Goal: Transaction & Acquisition: Book appointment/travel/reservation

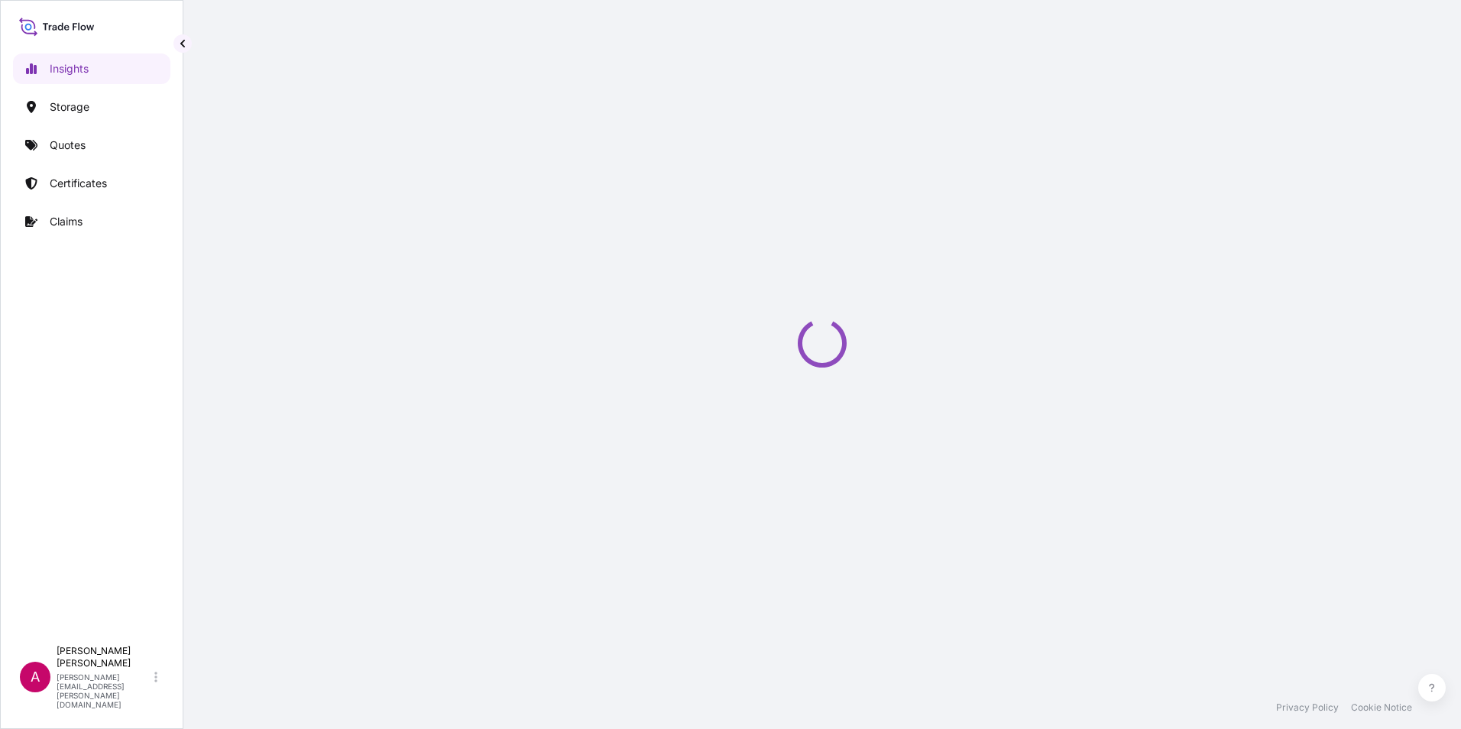
select select "2025"
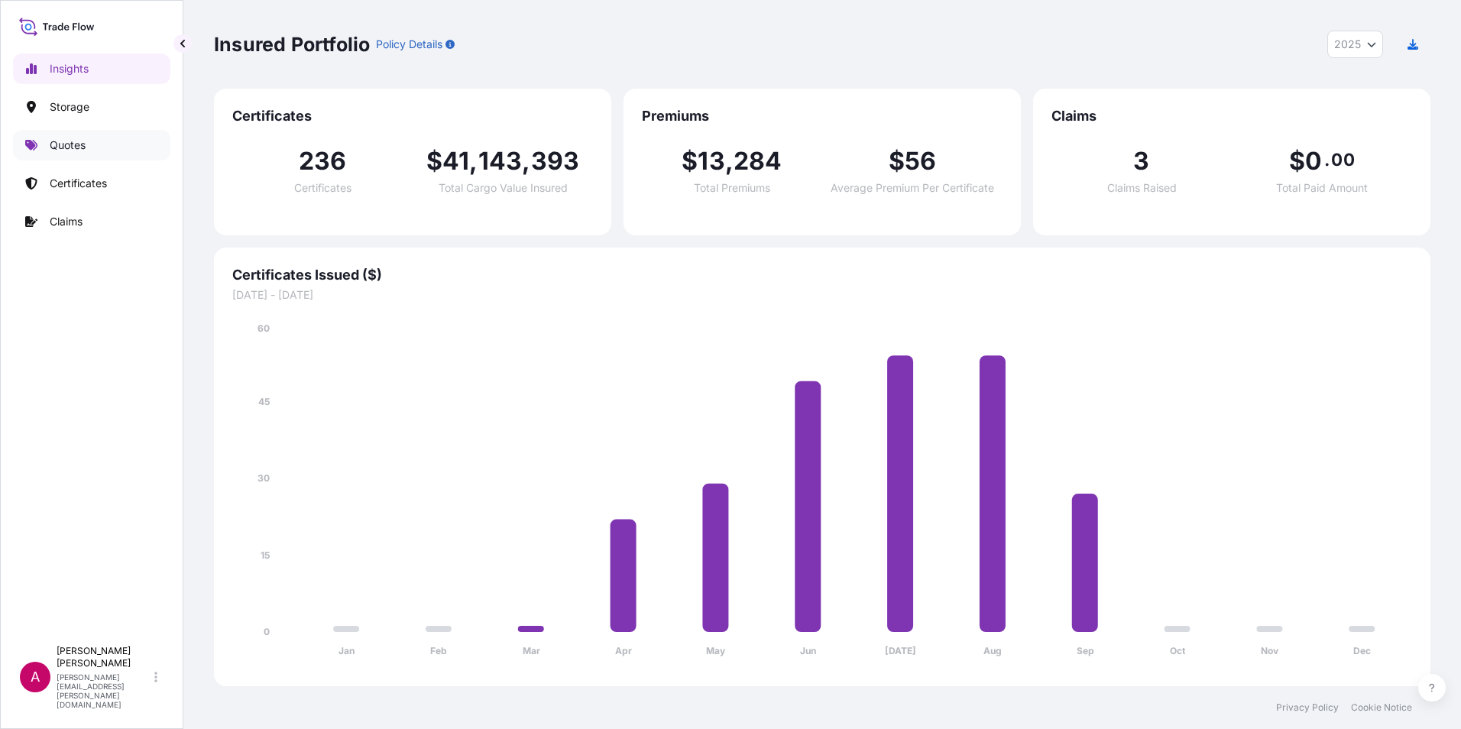
click at [71, 139] on p "Quotes" at bounding box center [68, 145] width 36 height 15
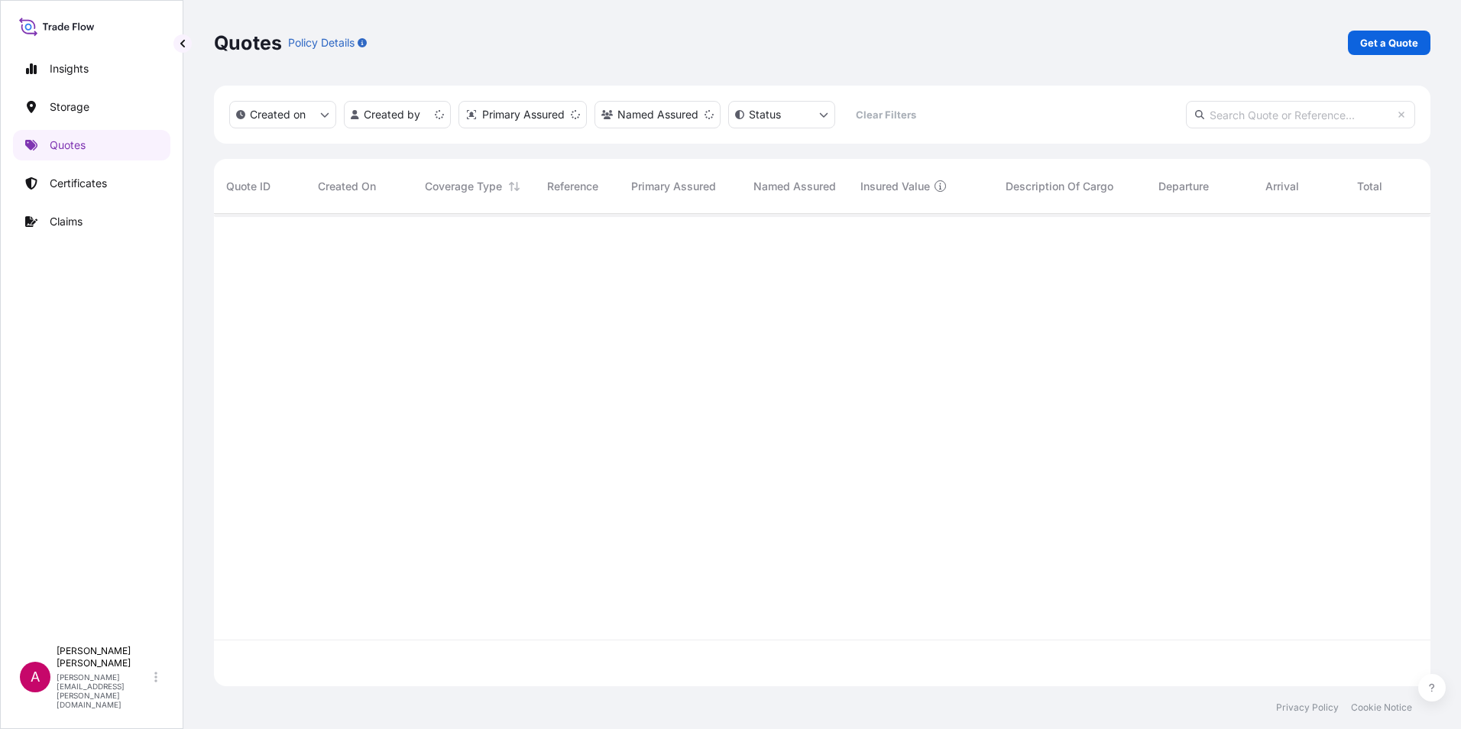
scroll to position [469, 1205]
click at [1400, 37] on p "Get a Quote" at bounding box center [1389, 42] width 58 height 15
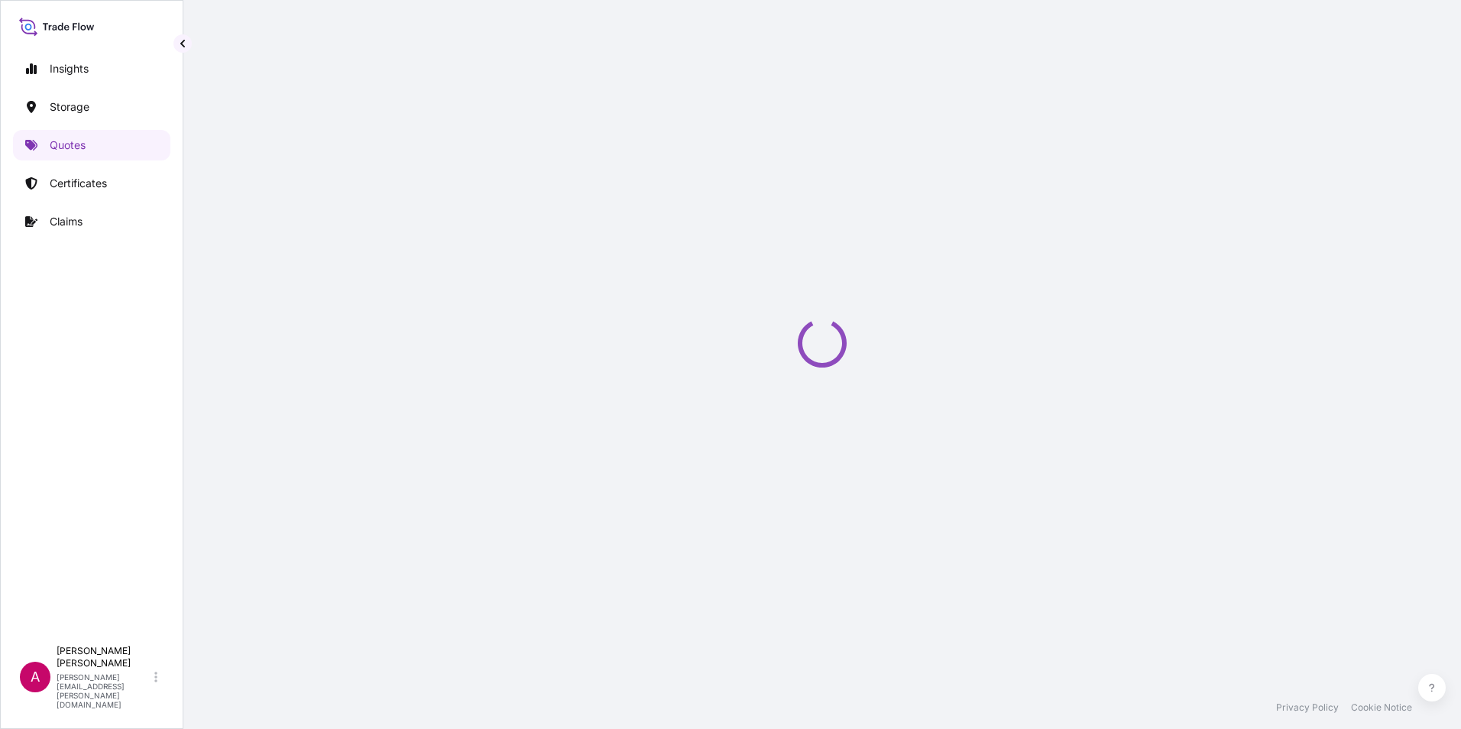
select select "Water"
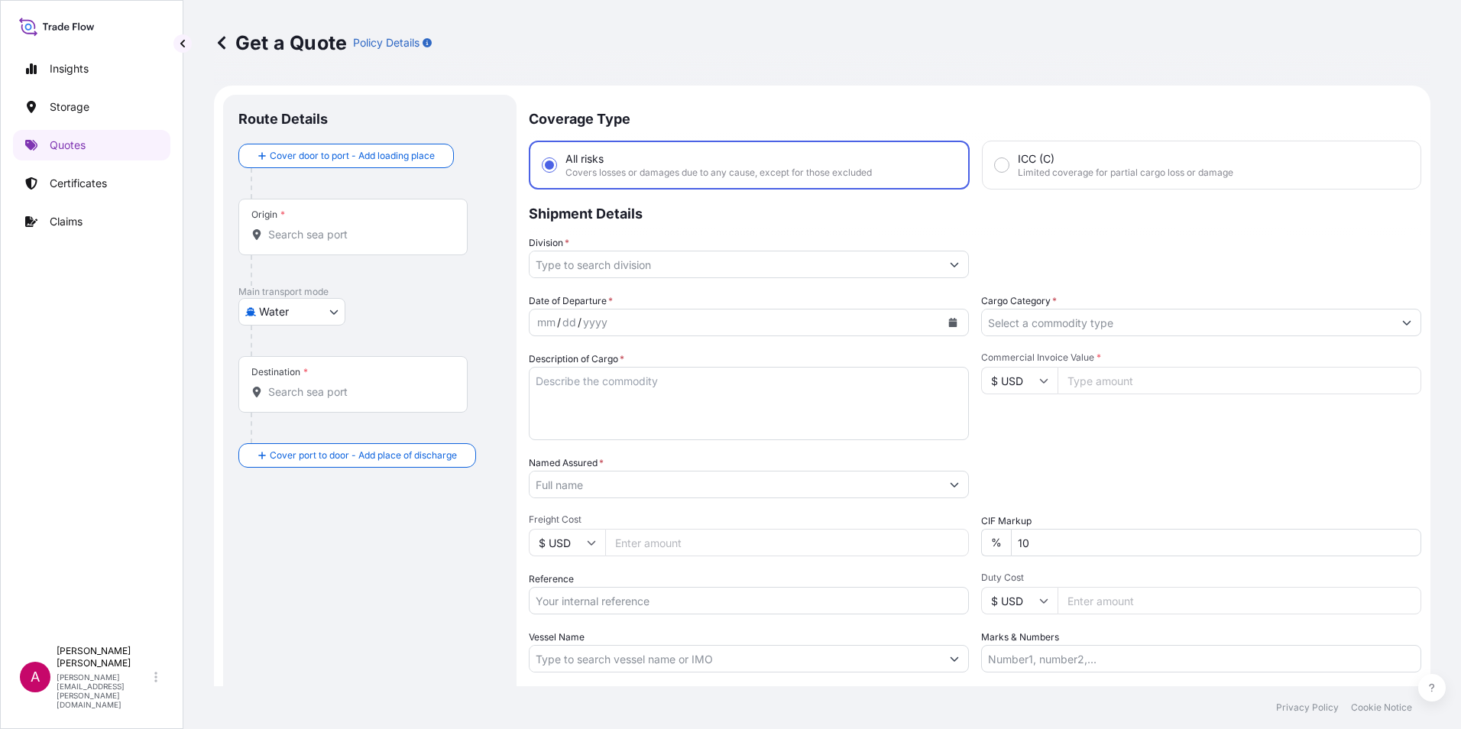
scroll to position [24, 0]
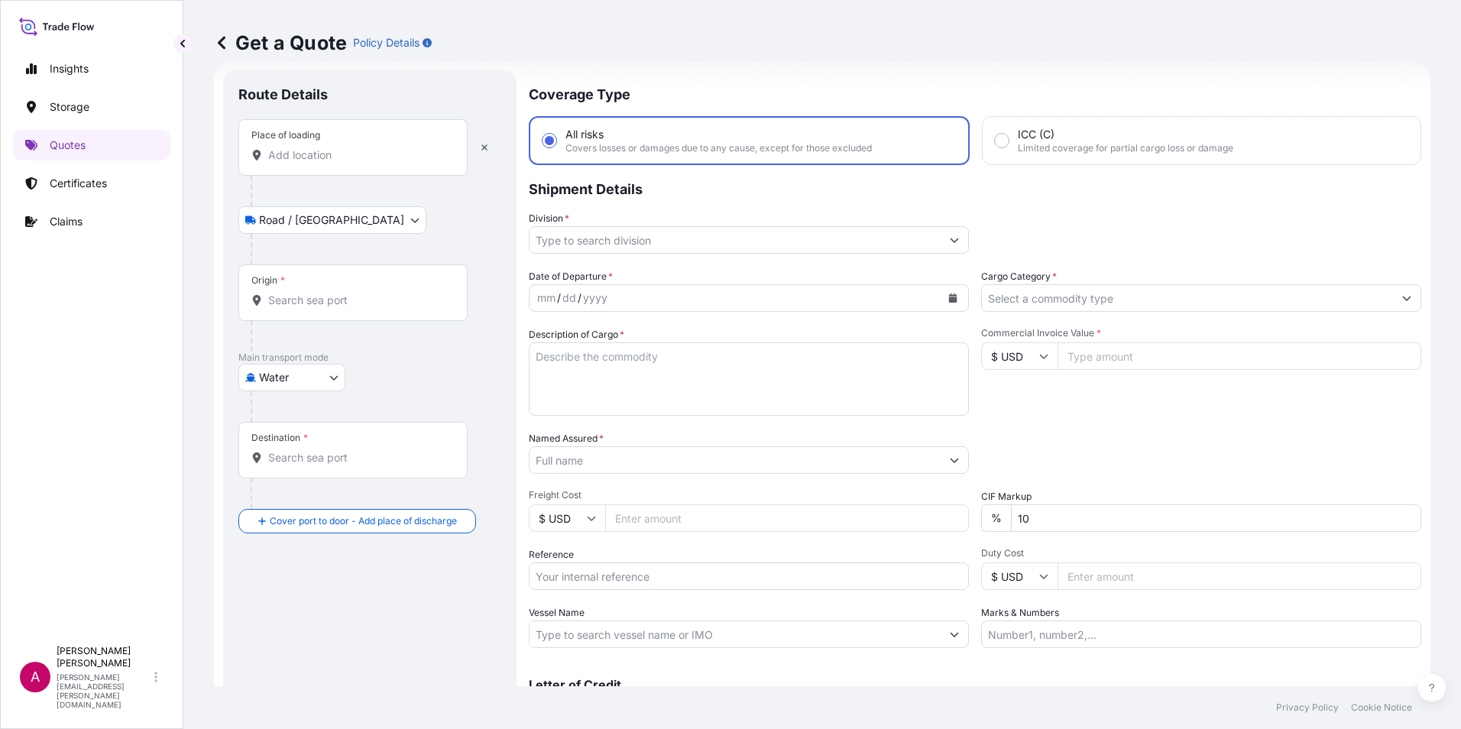
click at [293, 156] on input "Place of loading" at bounding box center [358, 154] width 180 height 15
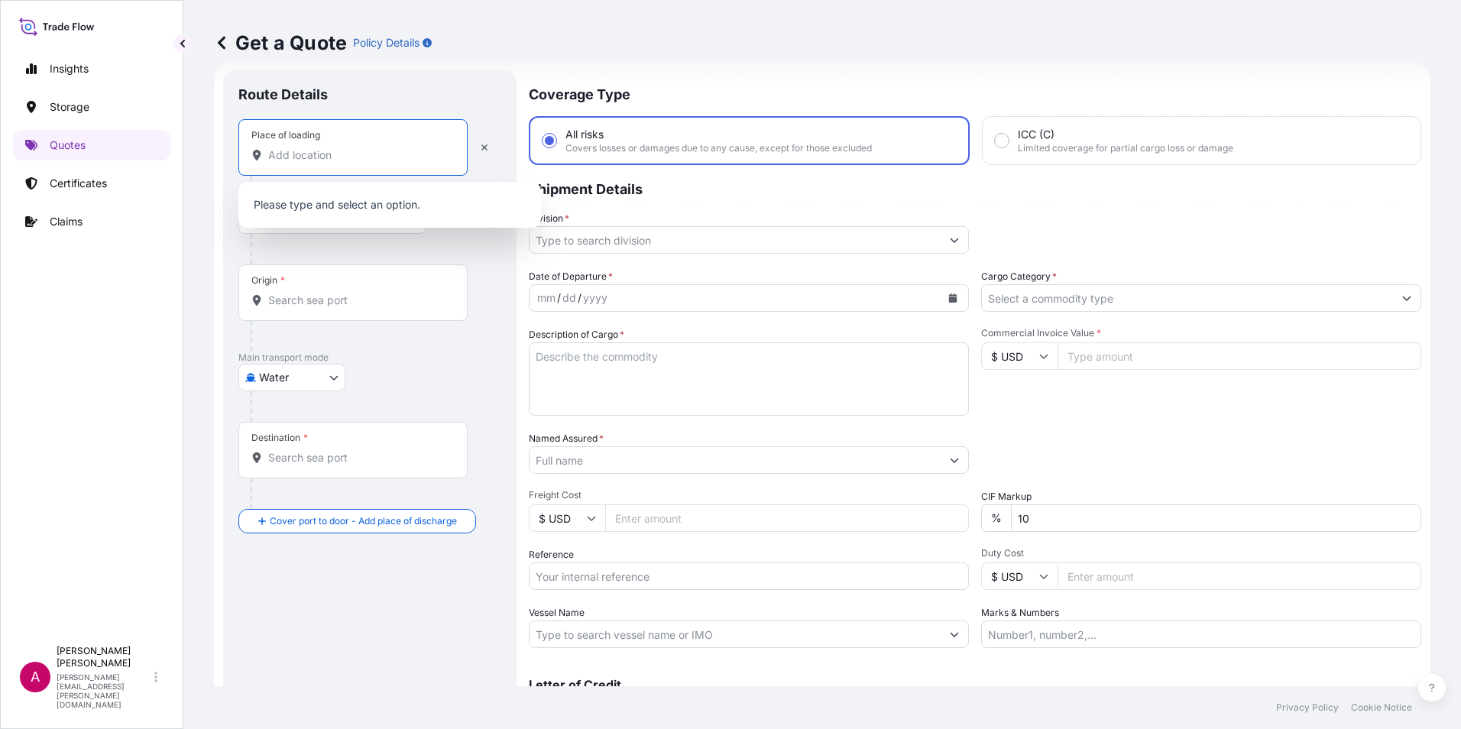
click at [280, 158] on input "Place of loading" at bounding box center [358, 154] width 180 height 15
click at [277, 157] on input "Place of loading" at bounding box center [358, 154] width 180 height 15
paste input "[US_STATE] 77073, [GEOGRAPHIC_DATA]"
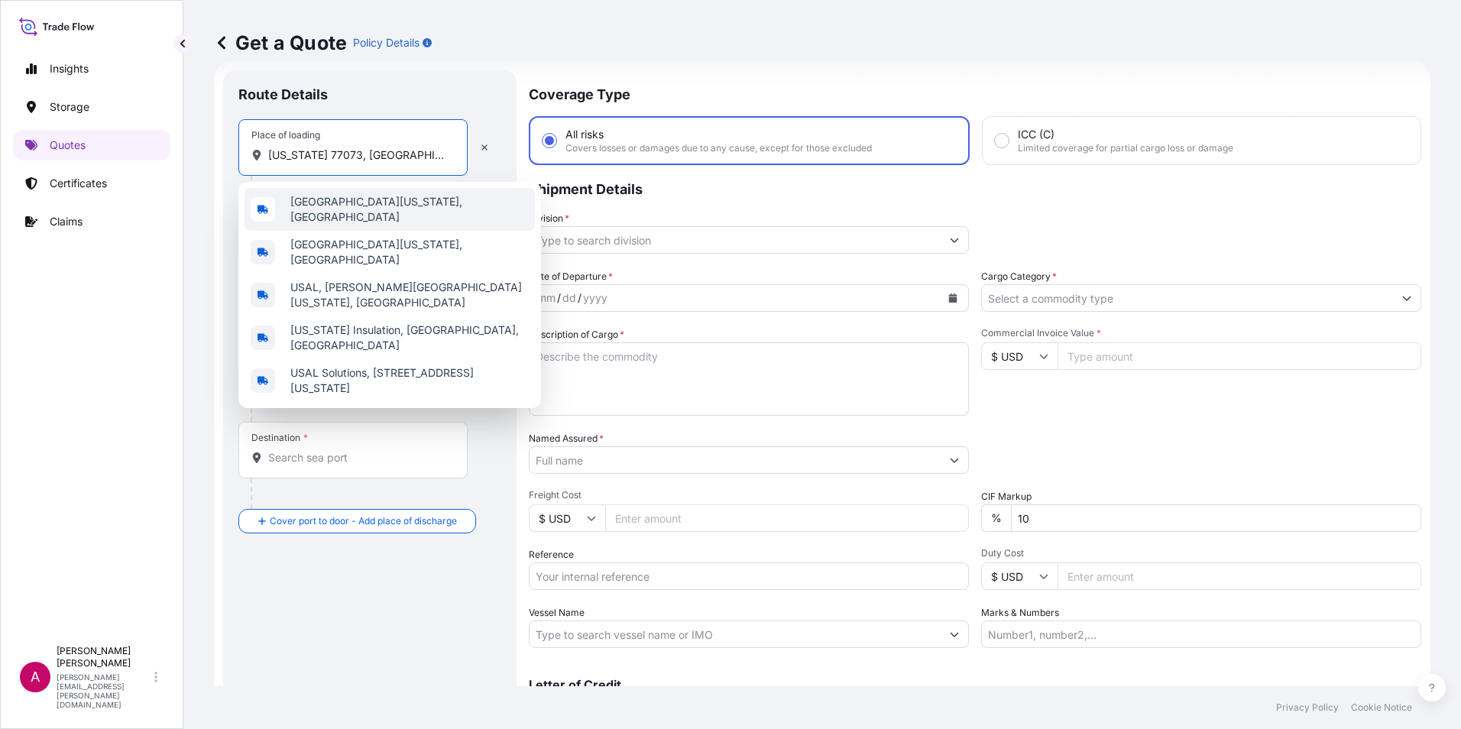
click at [387, 210] on span "[GEOGRAPHIC_DATA][US_STATE], [GEOGRAPHIC_DATA]" at bounding box center [409, 209] width 238 height 31
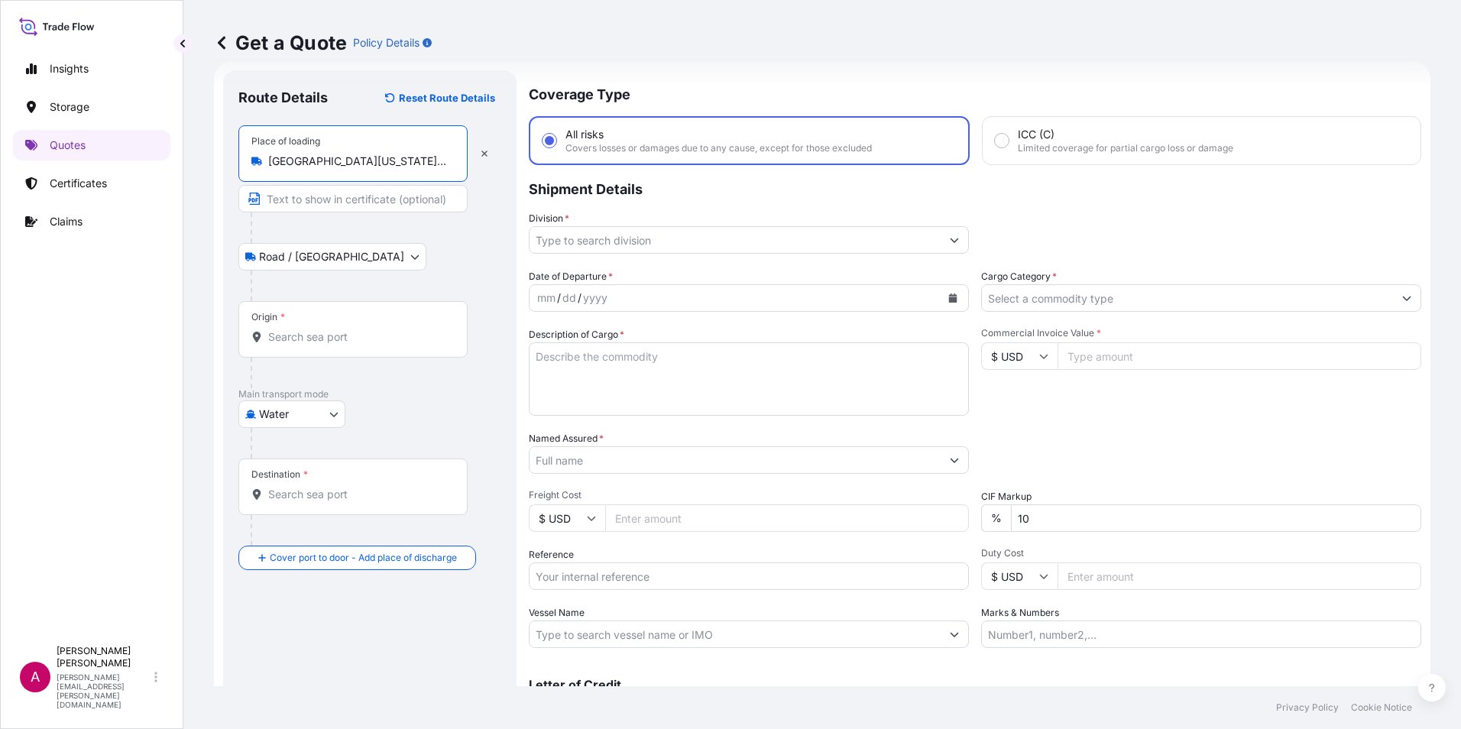
type input "[GEOGRAPHIC_DATA][US_STATE], [GEOGRAPHIC_DATA]"
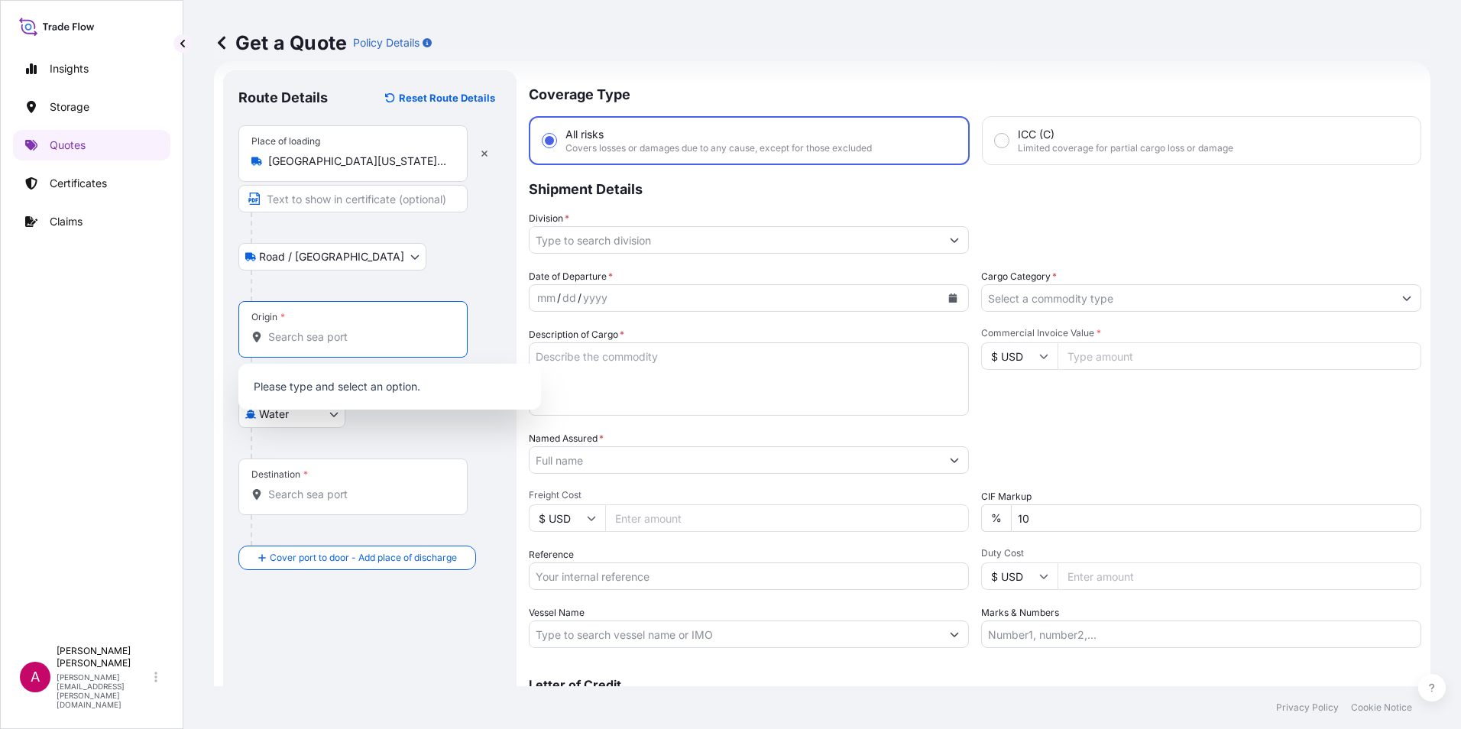
click at [279, 329] on input "Origin *" at bounding box center [358, 336] width 180 height 15
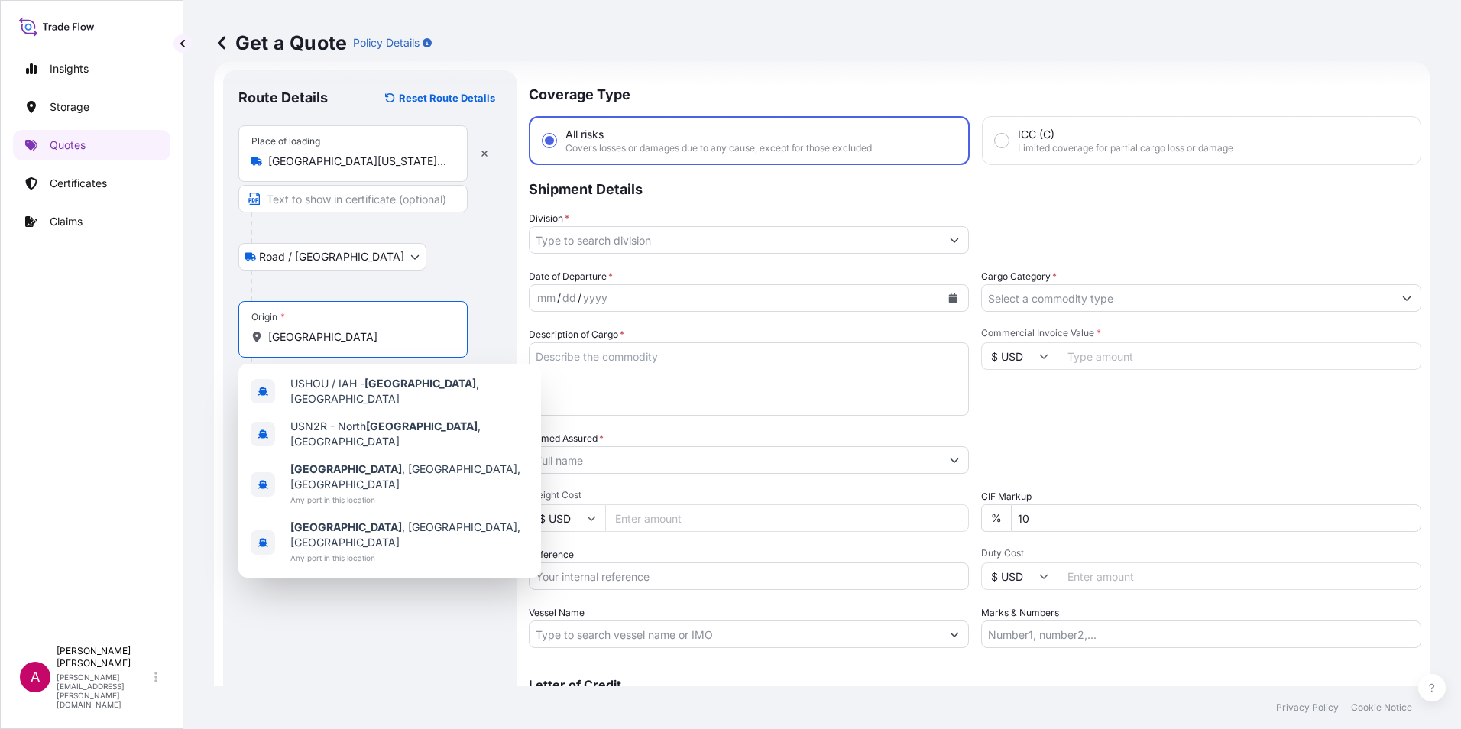
type input "[GEOGRAPHIC_DATA]"
click at [286, 259] on body "10 options available. 0 options available. 10 options available. 3 options avai…" at bounding box center [730, 364] width 1461 height 729
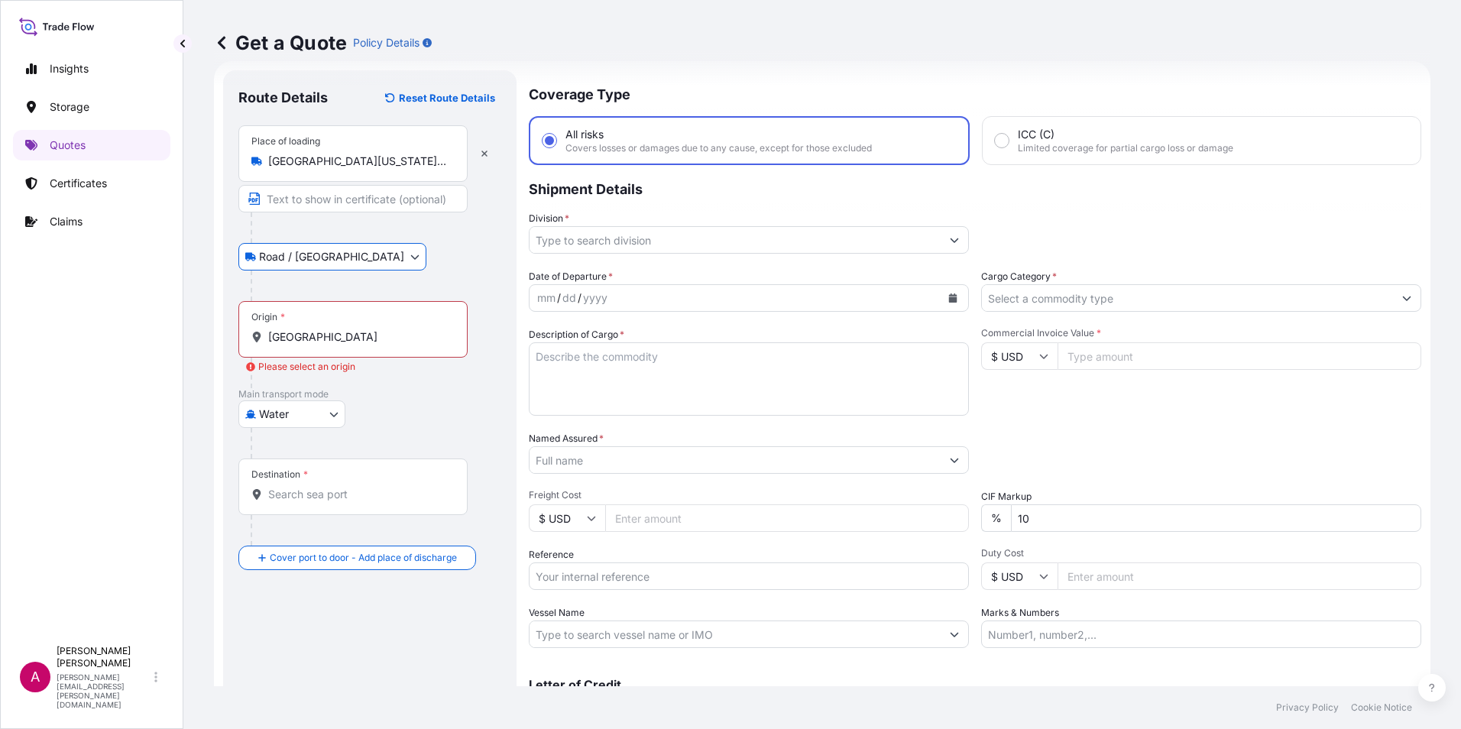
click at [310, 259] on body "10 options available. 0 options available. 10 options available. 3 options avai…" at bounding box center [730, 364] width 1461 height 729
click at [276, 413] on body "10 options available. 3 options available. 0 options available. 4 options avail…" at bounding box center [730, 364] width 1461 height 729
click at [289, 499] on input "Destination *" at bounding box center [358, 494] width 180 height 15
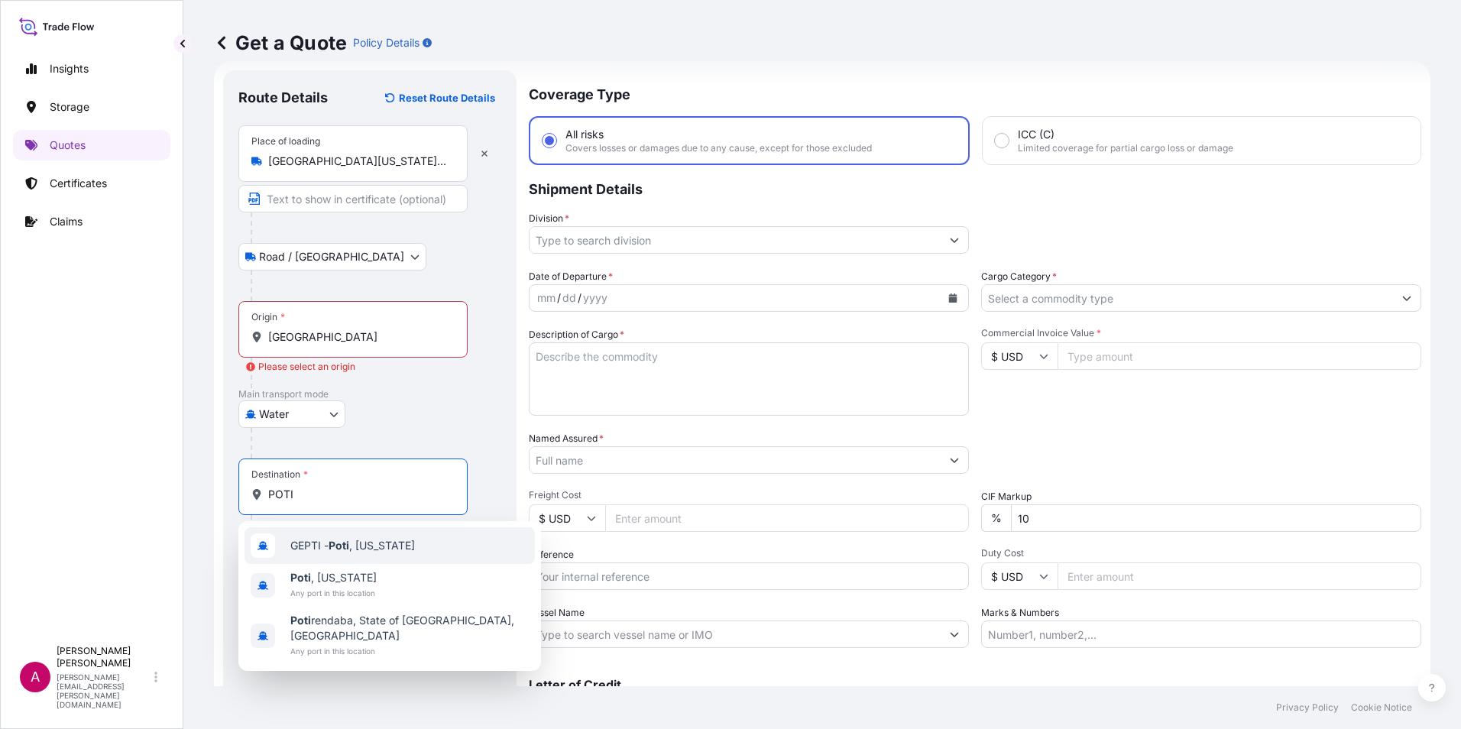
click at [321, 552] on span "GEPTI - [GEOGRAPHIC_DATA] , [US_STATE]" at bounding box center [352, 545] width 125 height 15
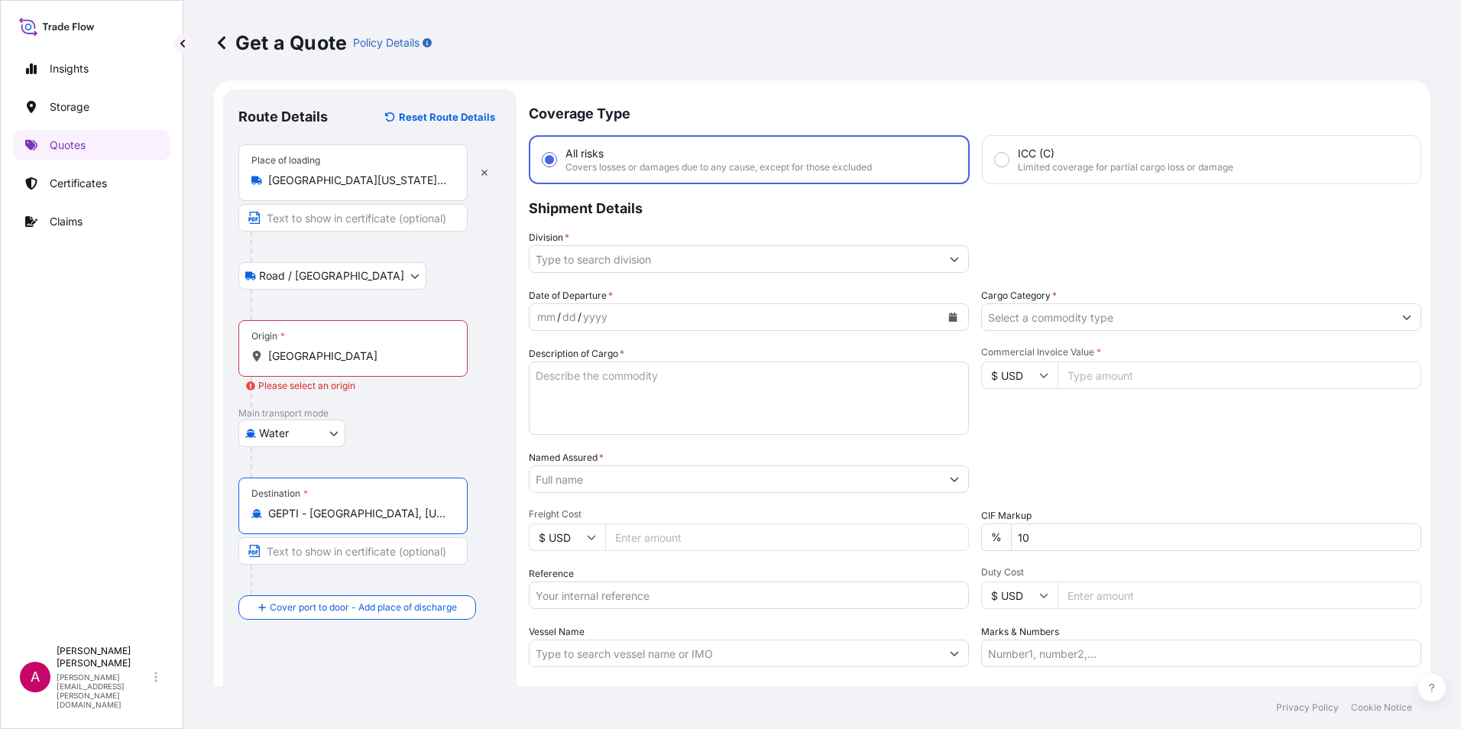
scroll to position [0, 0]
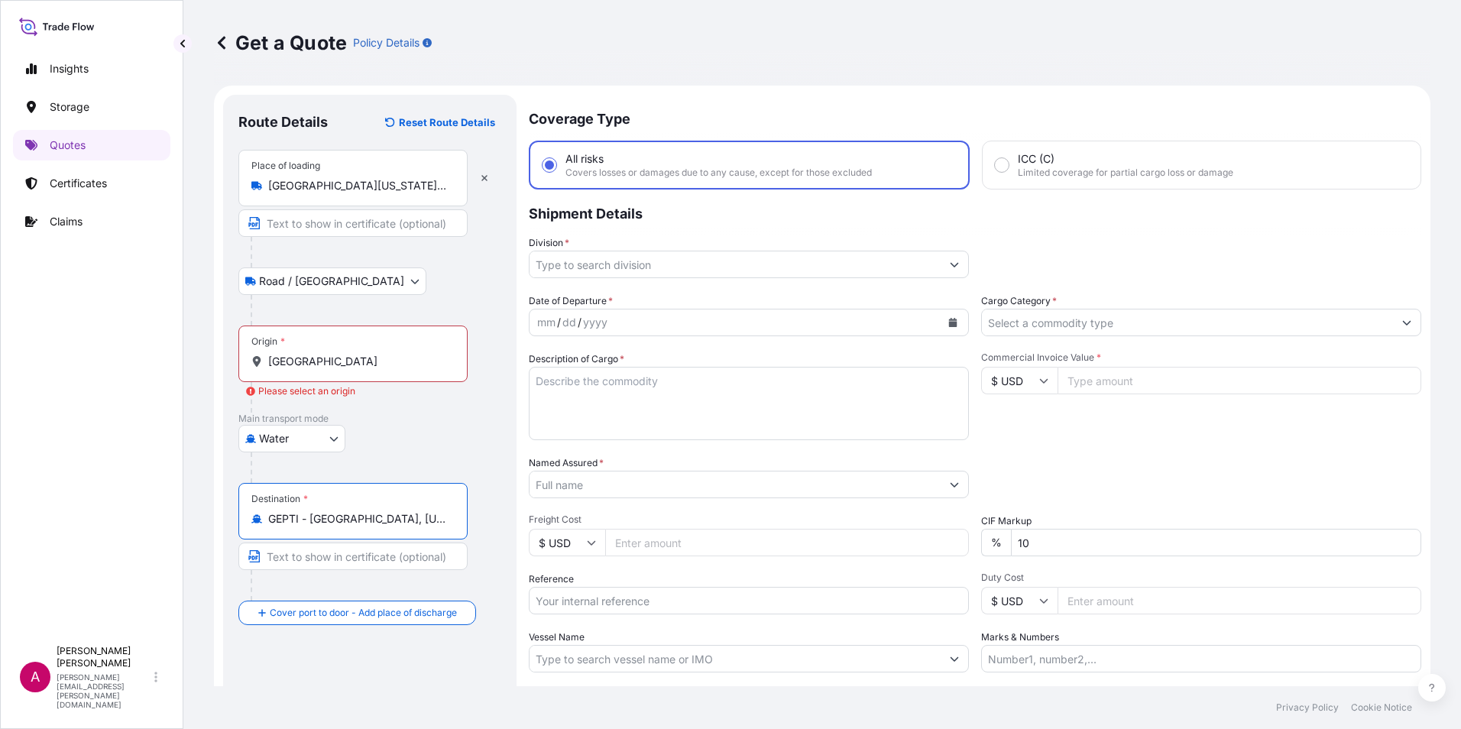
type input "GEPTI - [GEOGRAPHIC_DATA], [US_STATE]"
click at [588, 262] on input "Division *" at bounding box center [735, 265] width 411 height 28
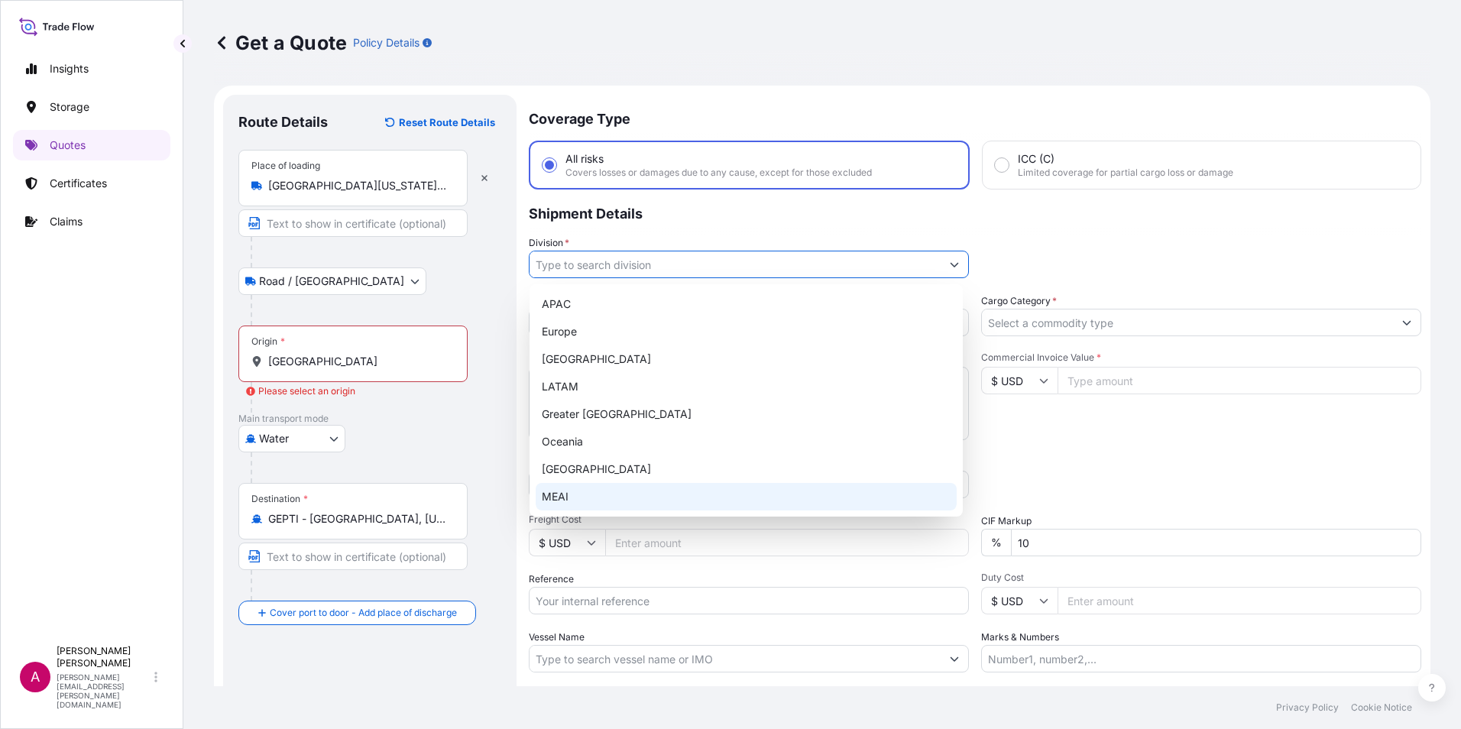
click at [562, 494] on div "MEAI" at bounding box center [746, 497] width 421 height 28
type input "MEAI"
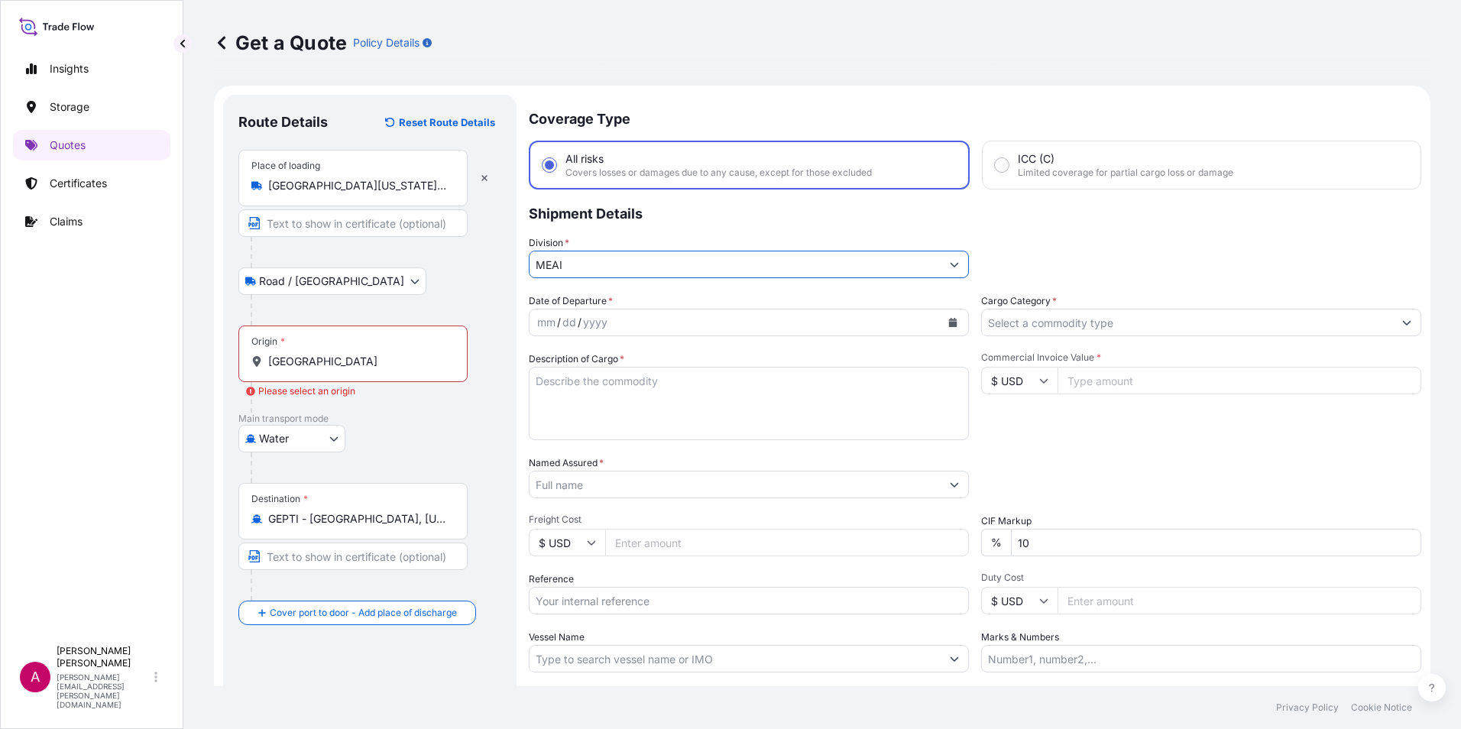
click at [637, 322] on div "mm / dd / yyyy" at bounding box center [735, 323] width 411 height 28
click at [948, 321] on icon "Calendar" at bounding box center [952, 322] width 9 height 9
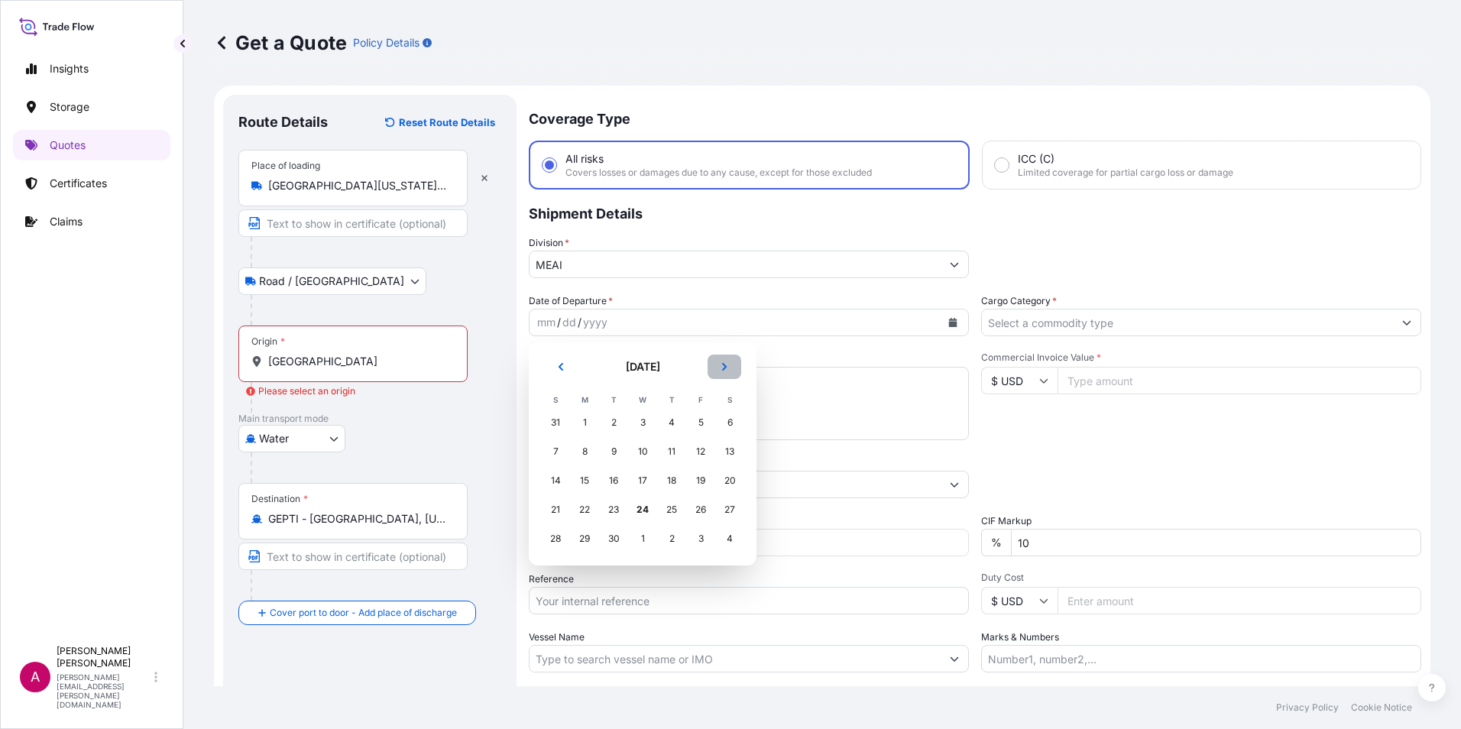
click at [725, 366] on icon "Next" at bounding box center [724, 367] width 5 height 8
click at [636, 448] on div "8" at bounding box center [643, 452] width 28 height 28
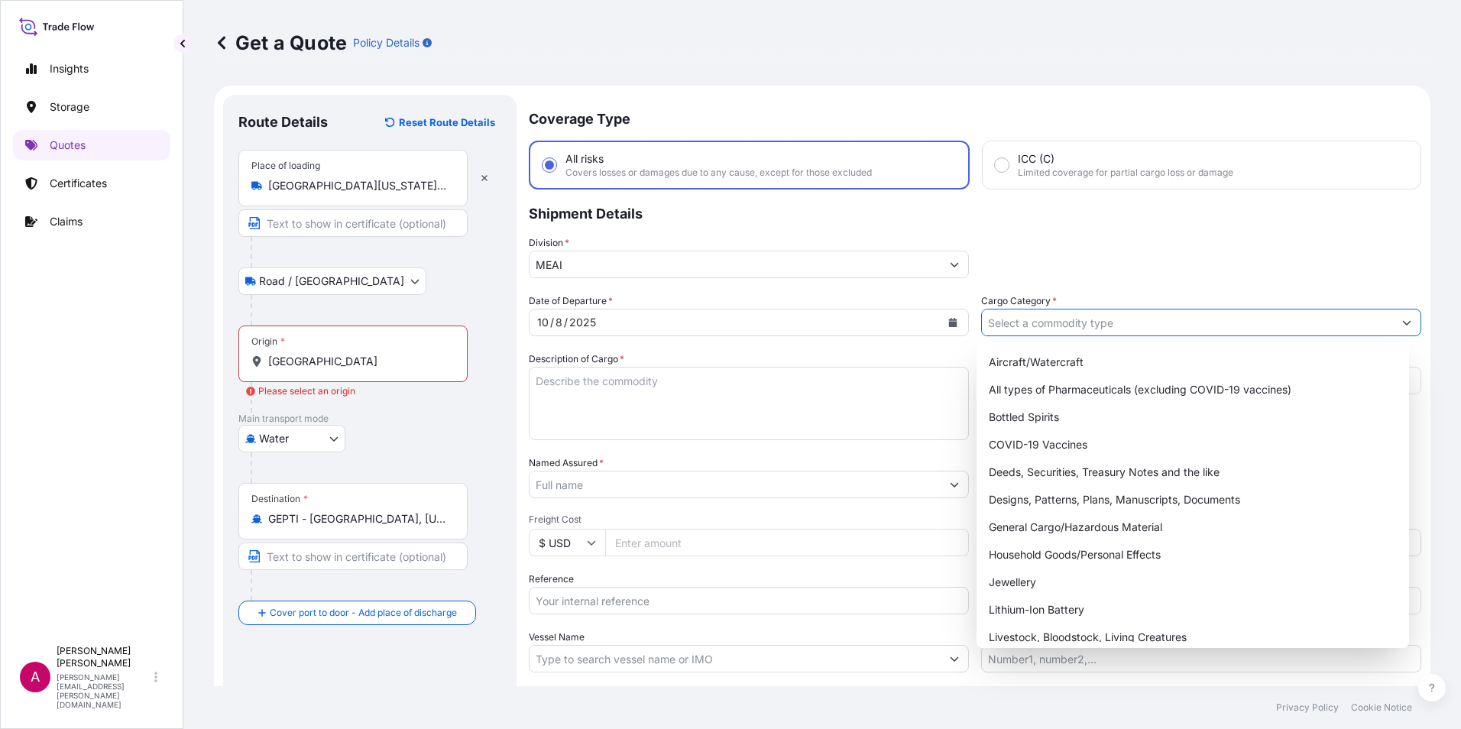
click at [1019, 324] on input "Cargo Category *" at bounding box center [1187, 323] width 411 height 28
click at [1033, 526] on div "General Cargo/Hazardous Material" at bounding box center [1193, 528] width 421 height 28
type input "General Cargo/Hazardous Material"
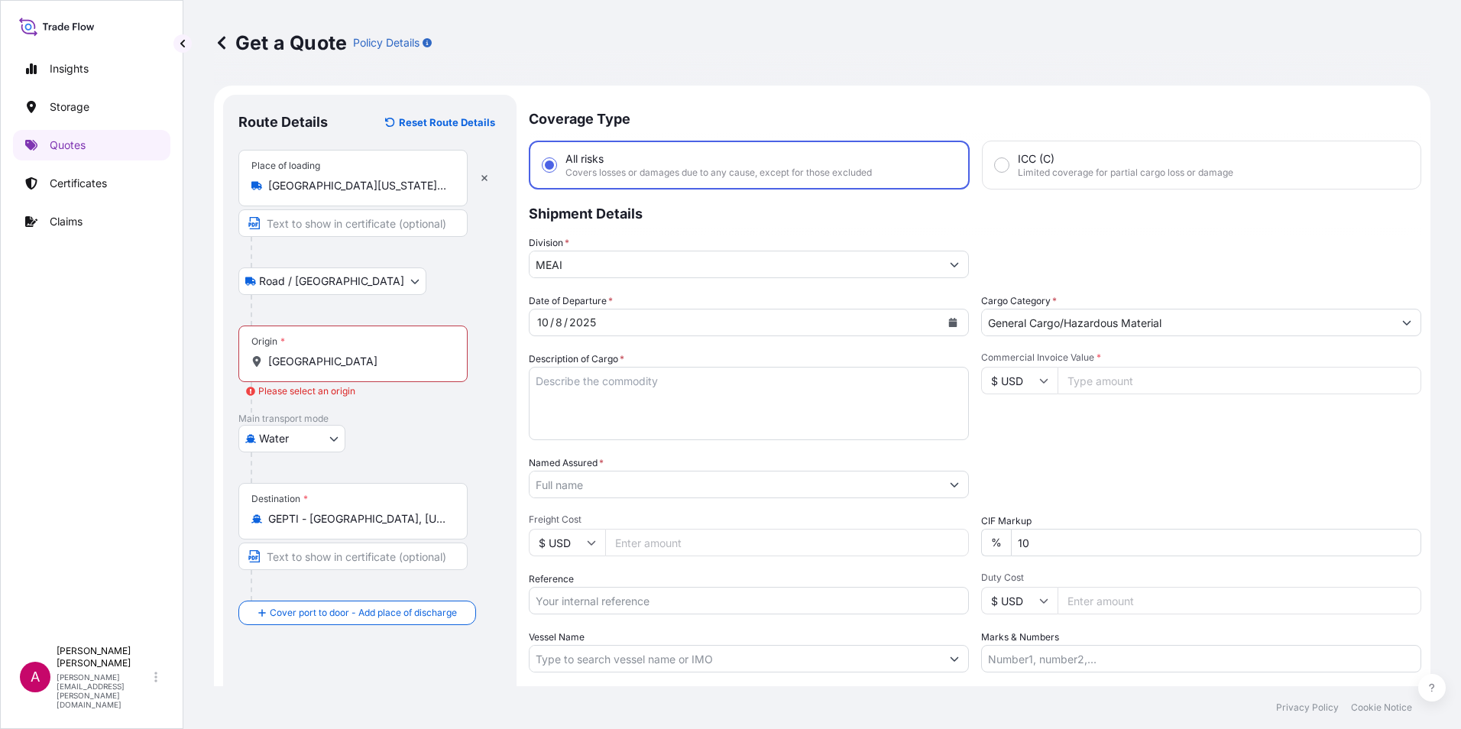
click at [591, 391] on textarea "Description of Cargo *" at bounding box center [749, 403] width 440 height 73
paste textarea "Cortron RN587N – 655 IBC"
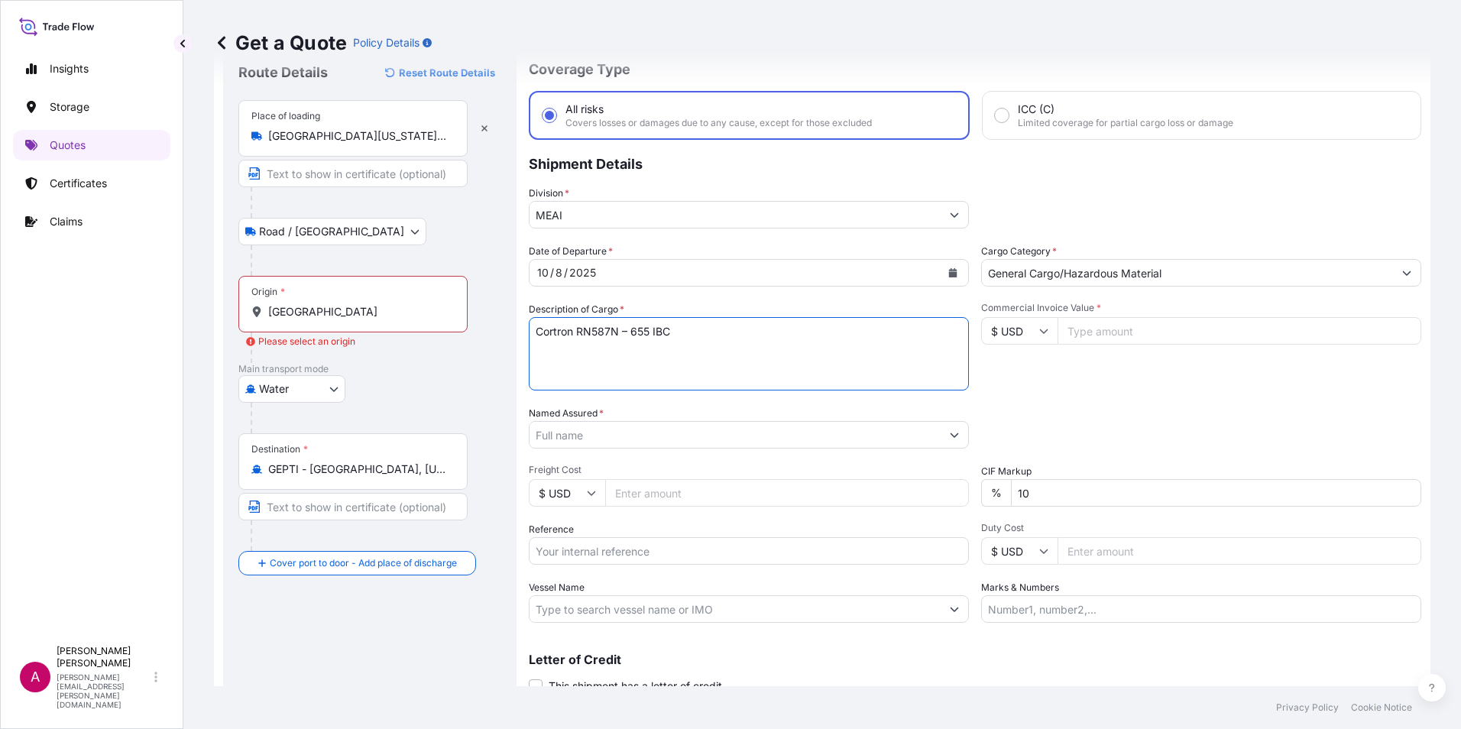
scroll to position [76, 0]
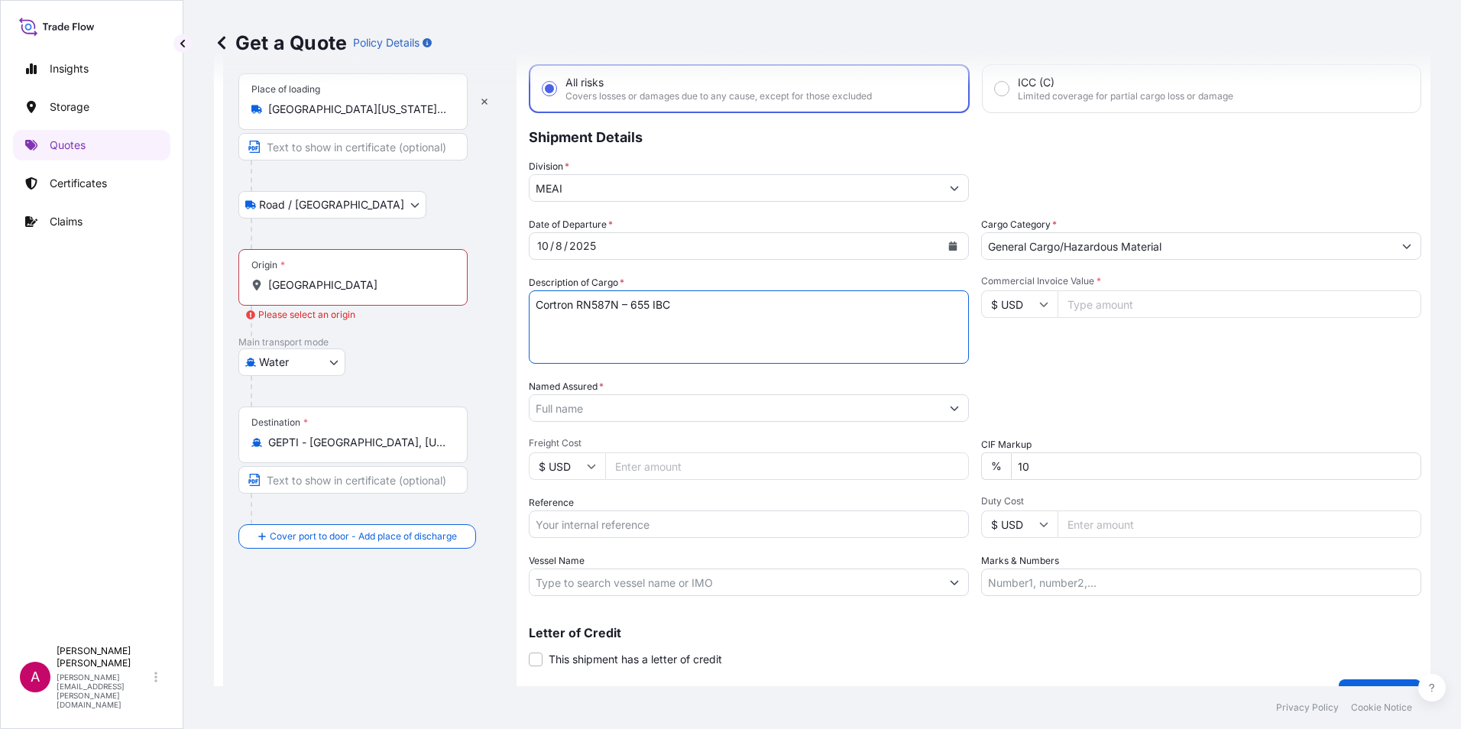
type textarea "Cortron RN587N – 655 IBC"
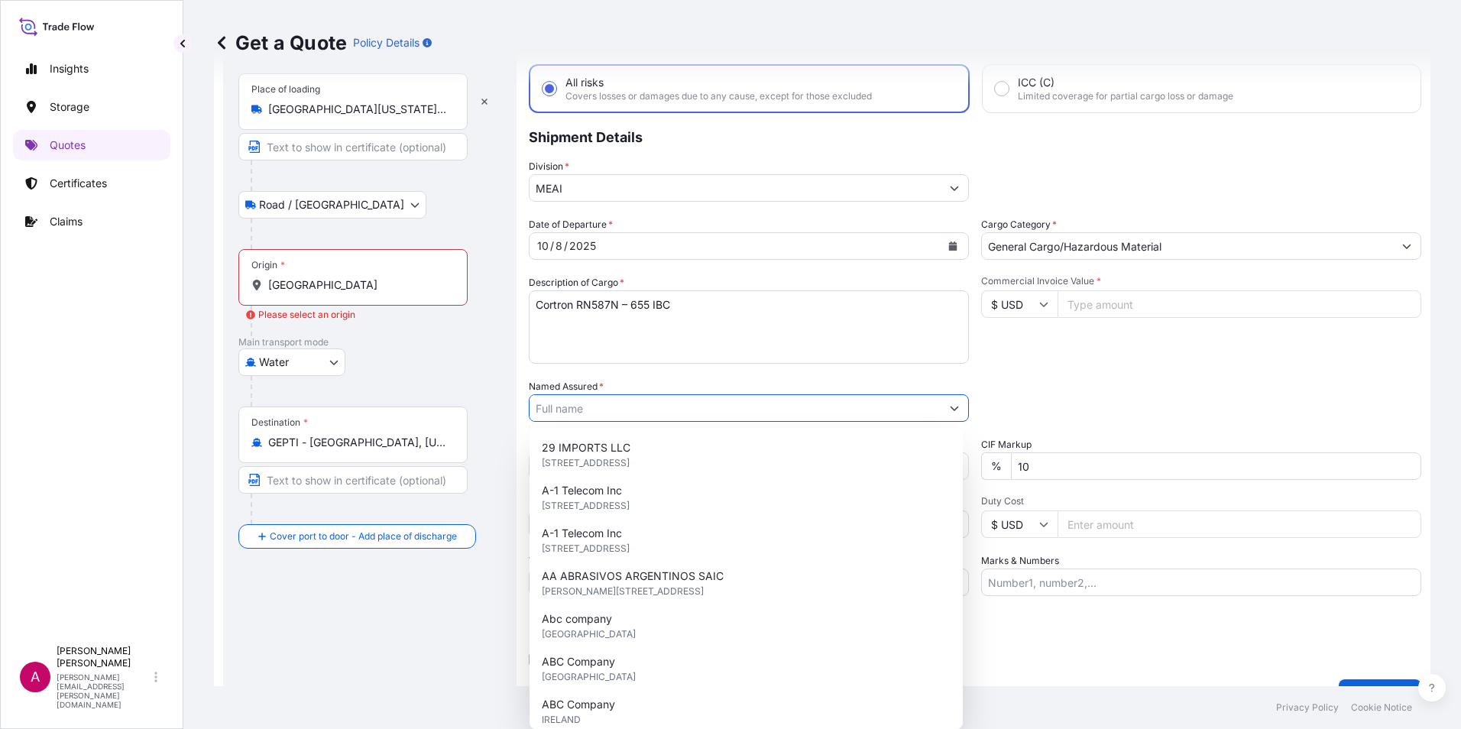
click at [670, 404] on input "Named Assured *" at bounding box center [735, 408] width 411 height 28
click at [567, 404] on input "Named Assured *" at bounding box center [735, 408] width 411 height 28
type input "F"
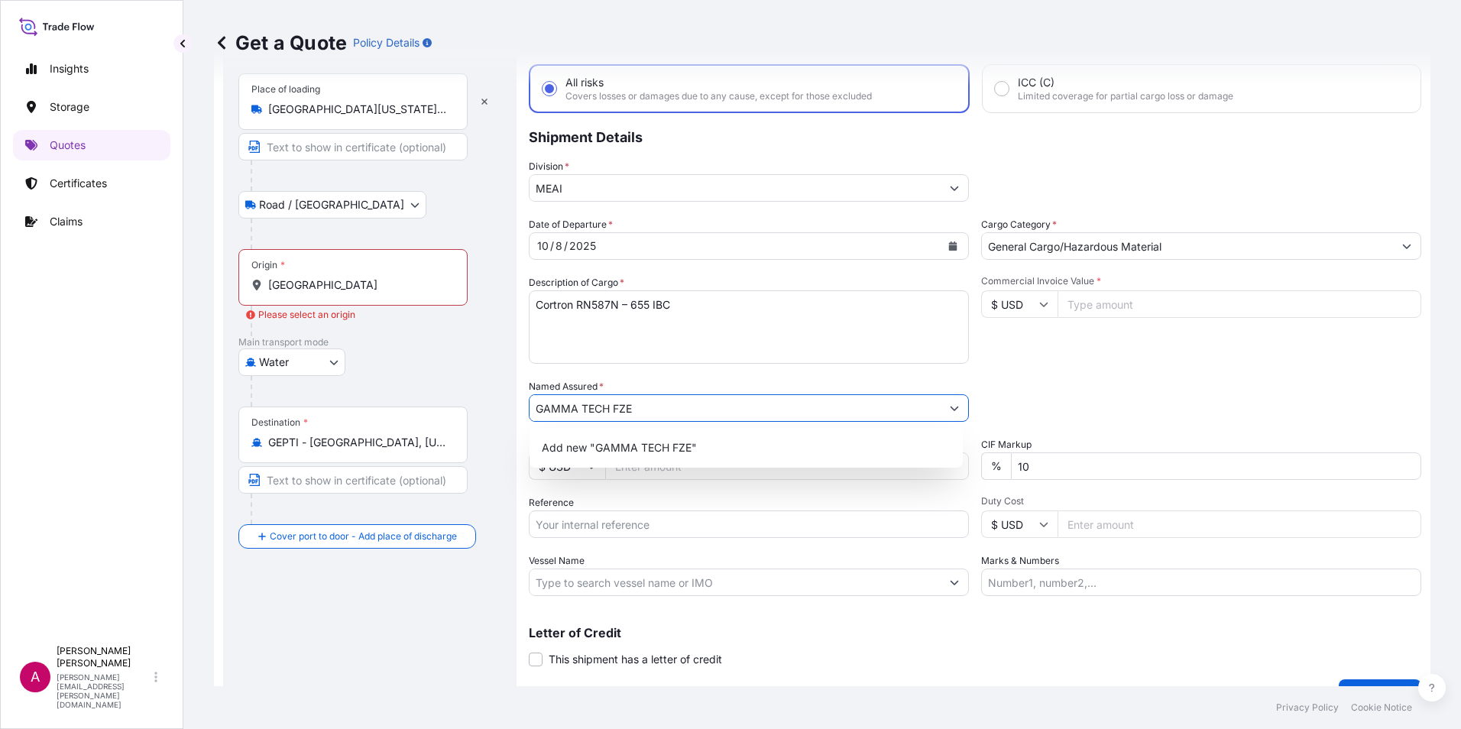
type input "GAMMA TECH FZE"
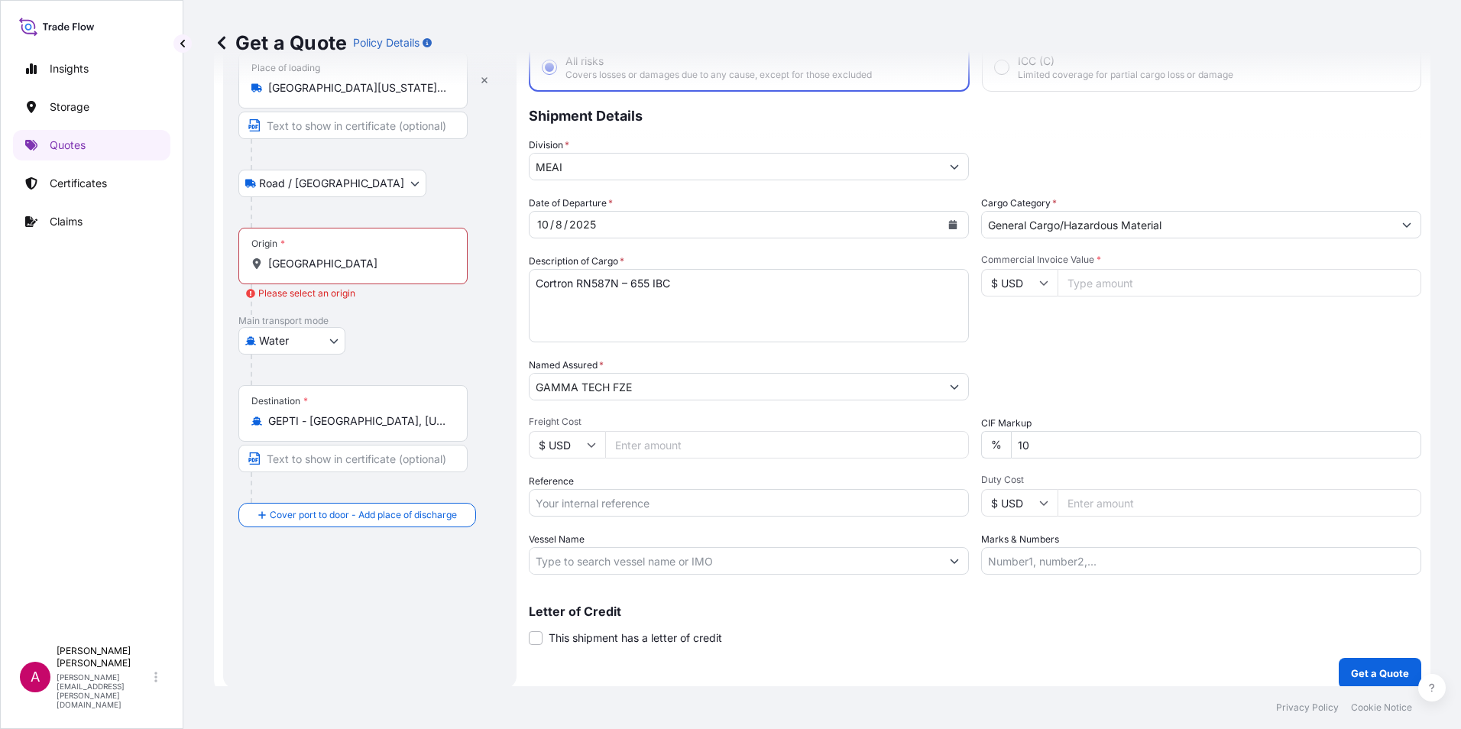
scroll to position [109, 0]
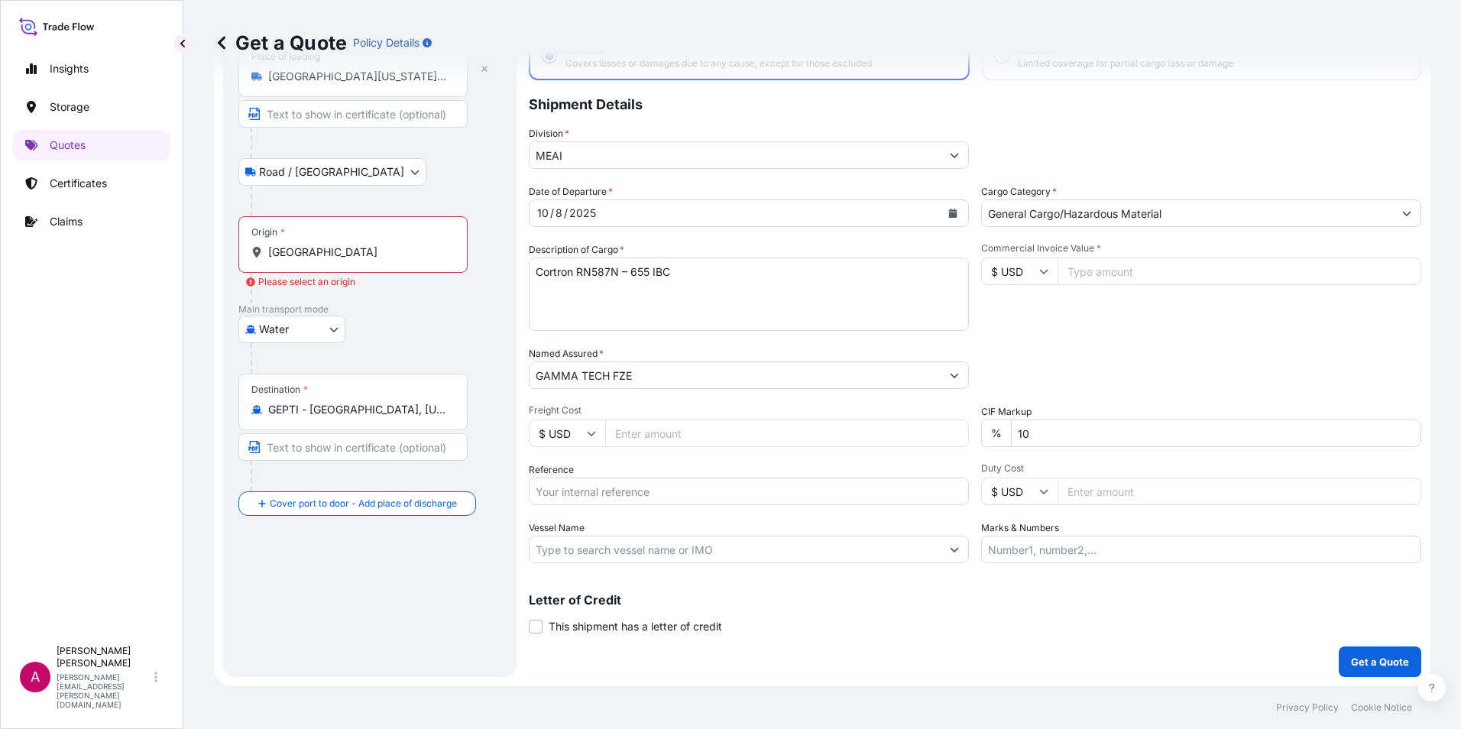
click at [547, 492] on input "Reference" at bounding box center [749, 492] width 440 height 28
paste input "QT66668"
type input "QT66668"
click at [1064, 497] on input "Duty Cost" at bounding box center [1240, 492] width 364 height 28
type input "2210870.40"
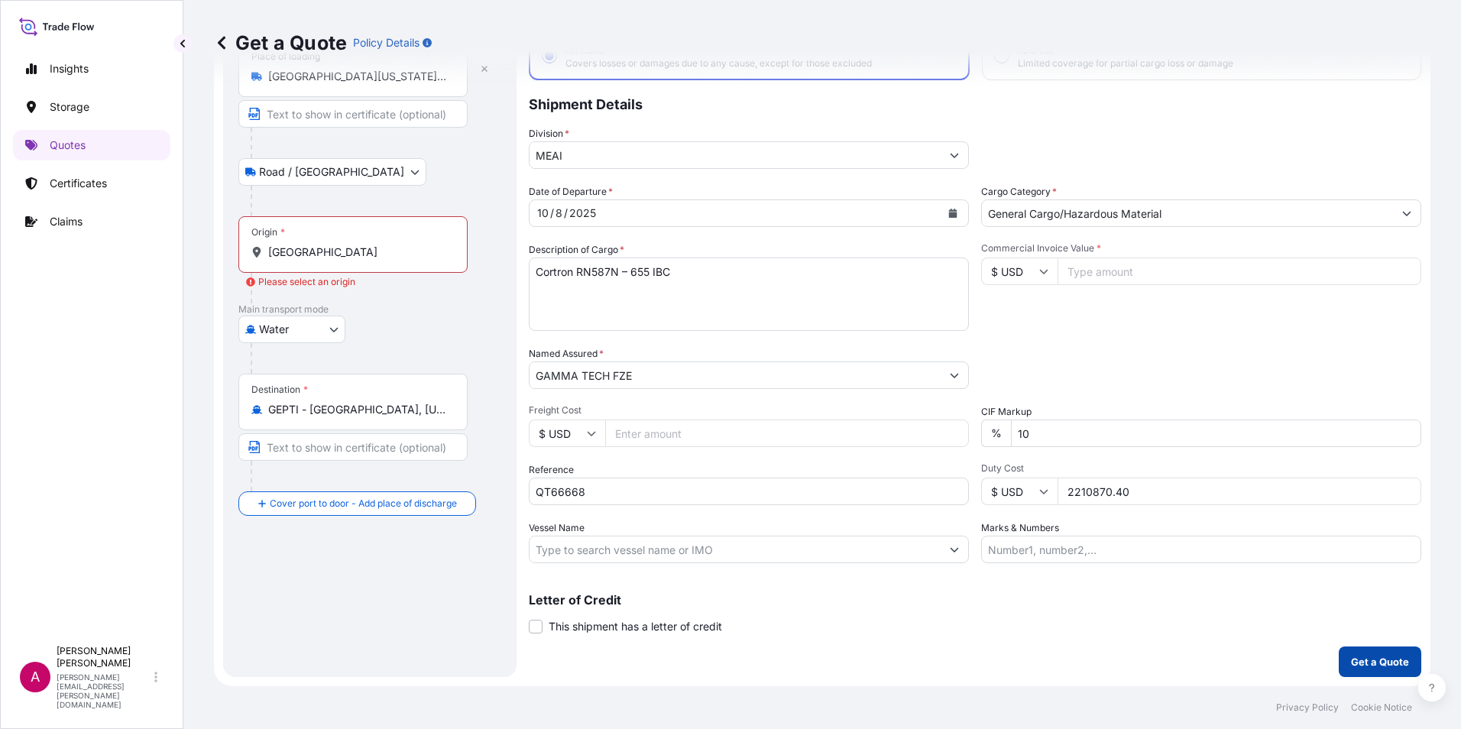
click at [1369, 665] on p "Get a Quote" at bounding box center [1380, 661] width 58 height 15
drag, startPoint x: 1129, startPoint y: 493, endPoint x: 1056, endPoint y: 493, distance: 73.4
click at [1058, 493] on input "2210870.40" at bounding box center [1240, 492] width 364 height 28
click at [1071, 267] on input "Commercial Invoice Value *" at bounding box center [1240, 272] width 364 height 28
paste input "2210870.40"
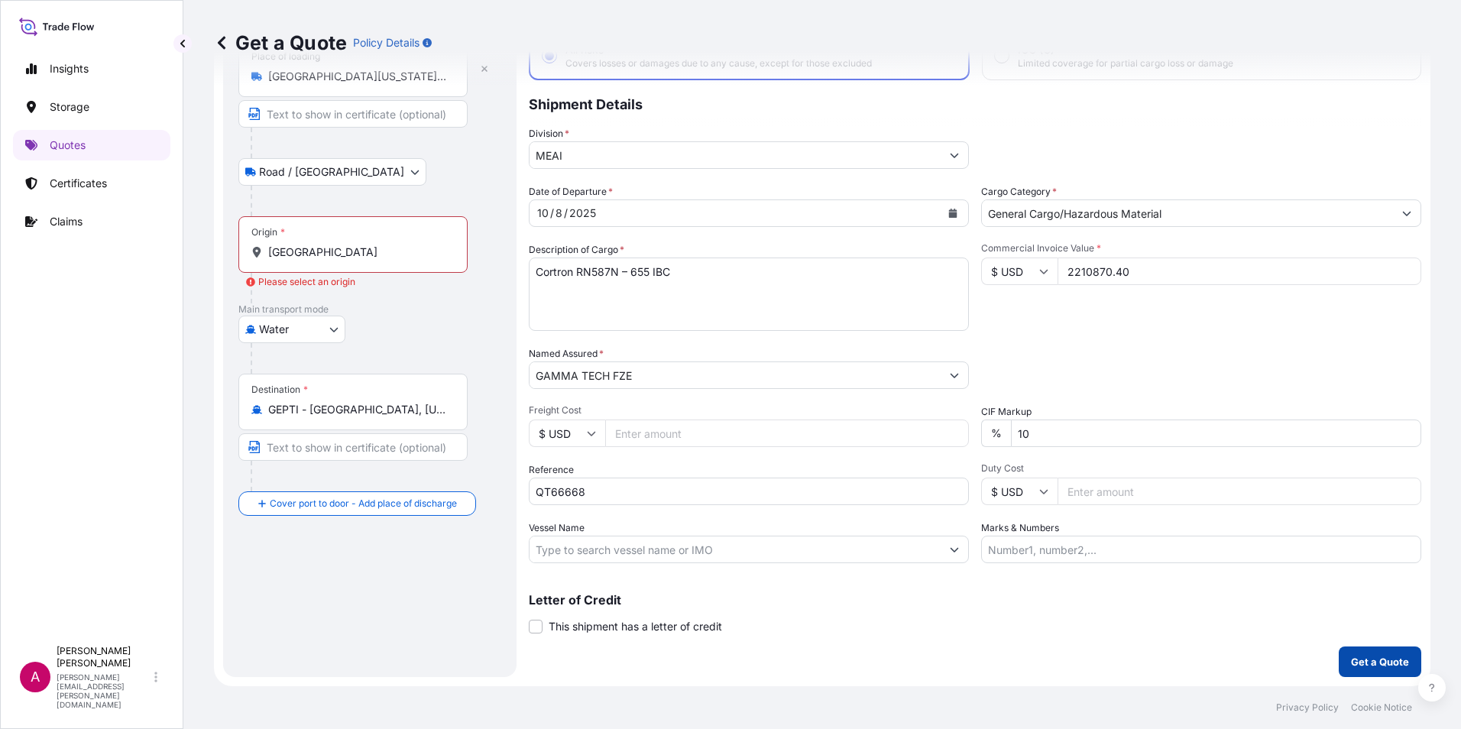
type input "2210870.40"
click at [1360, 665] on p "Get a Quote" at bounding box center [1380, 661] width 58 height 15
click at [267, 252] on div "[GEOGRAPHIC_DATA]" at bounding box center [352, 252] width 203 height 15
click at [268, 252] on input "[GEOGRAPHIC_DATA]" at bounding box center [358, 252] width 180 height 15
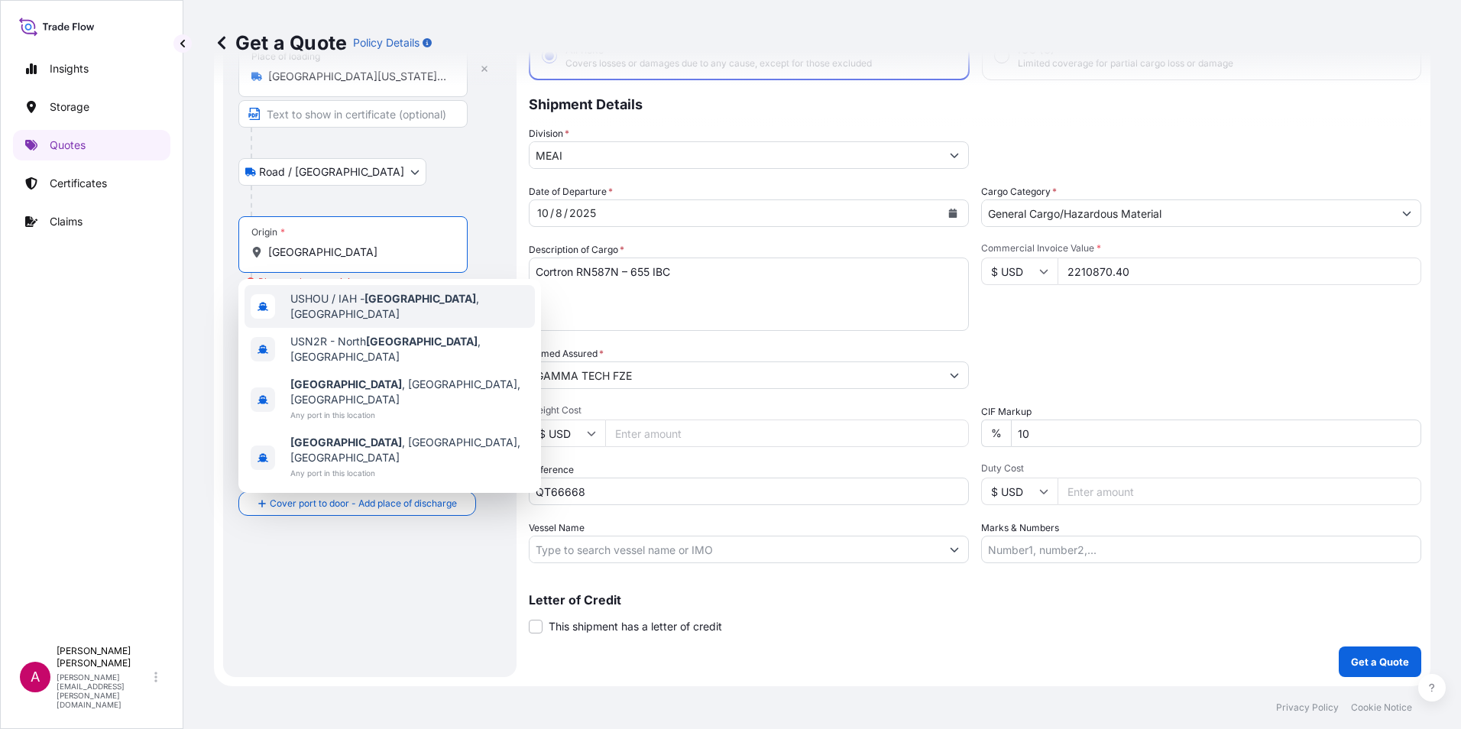
click at [358, 306] on span "USHOU / IAH - [GEOGRAPHIC_DATA] , [GEOGRAPHIC_DATA]" at bounding box center [409, 306] width 238 height 31
type input "USHOU / IAH - [GEOGRAPHIC_DATA], [GEOGRAPHIC_DATA]"
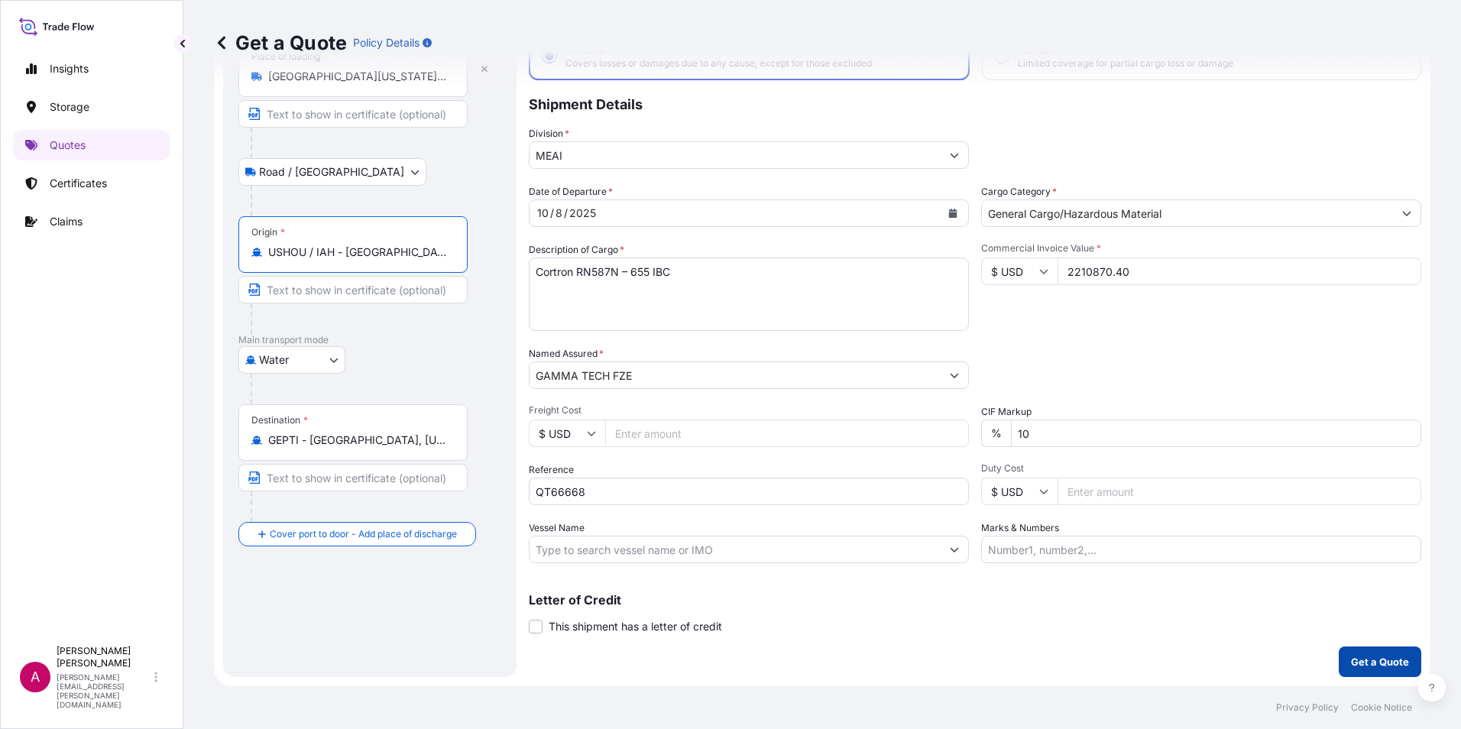
click at [1370, 656] on p "Get a Quote" at bounding box center [1380, 661] width 58 height 15
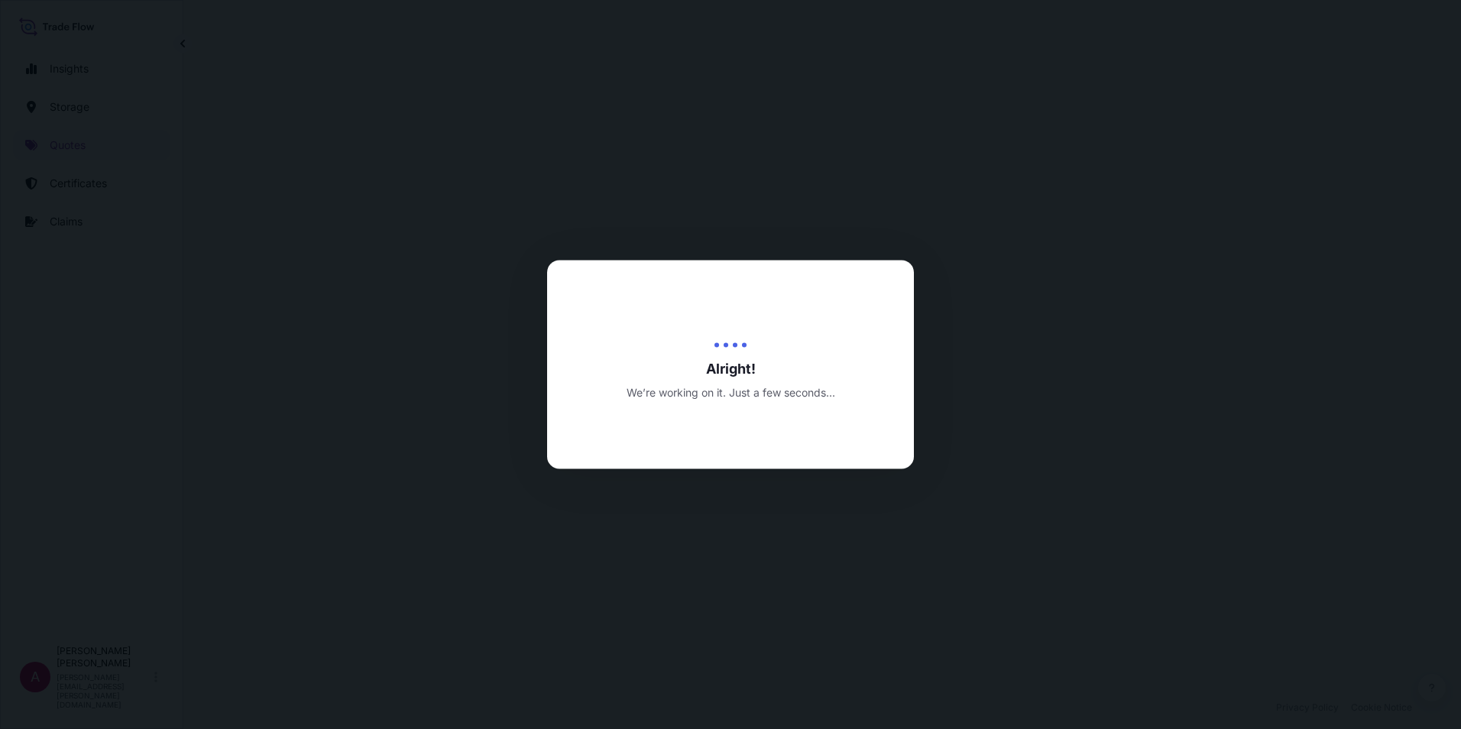
select select "Road / [GEOGRAPHIC_DATA]"
select select "Water"
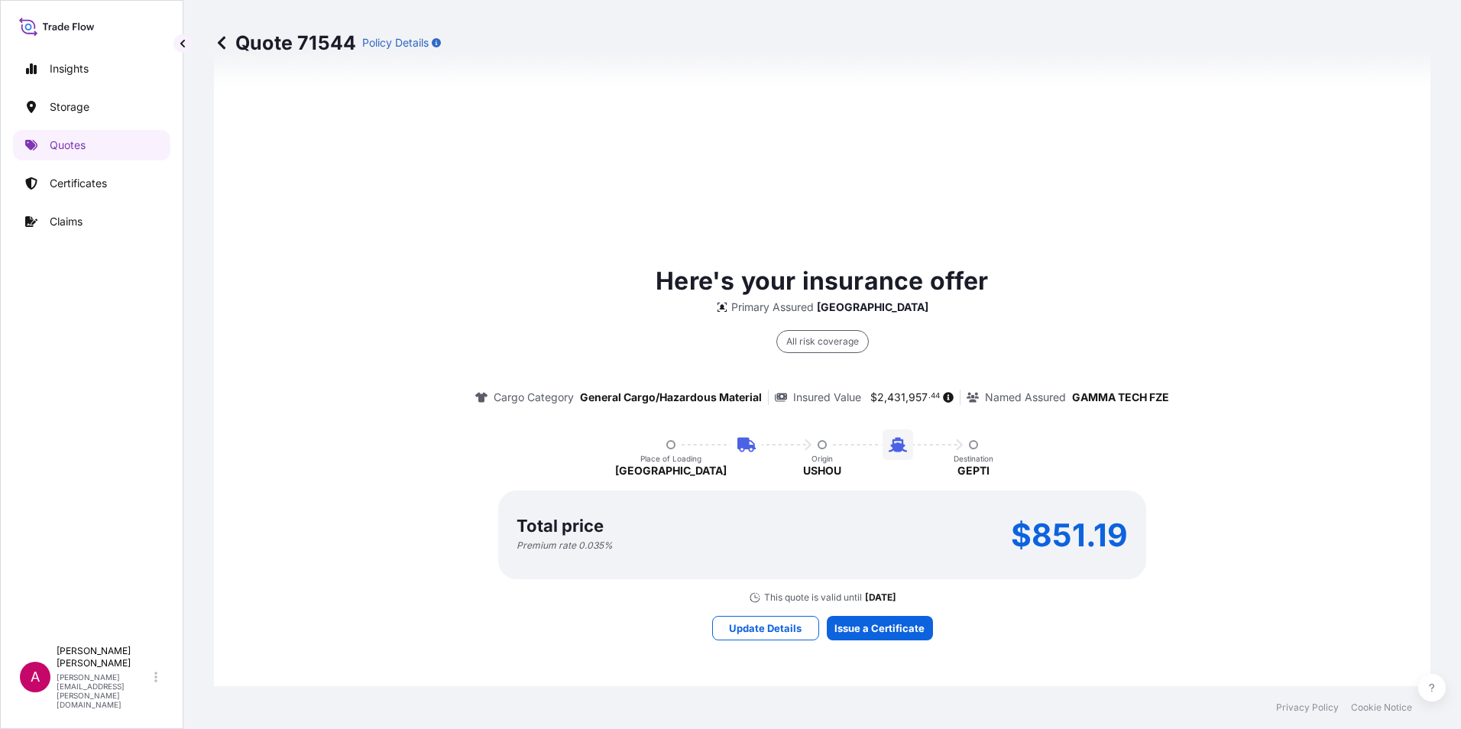
scroll to position [964, 0]
